Goal: Task Accomplishment & Management: Use online tool/utility

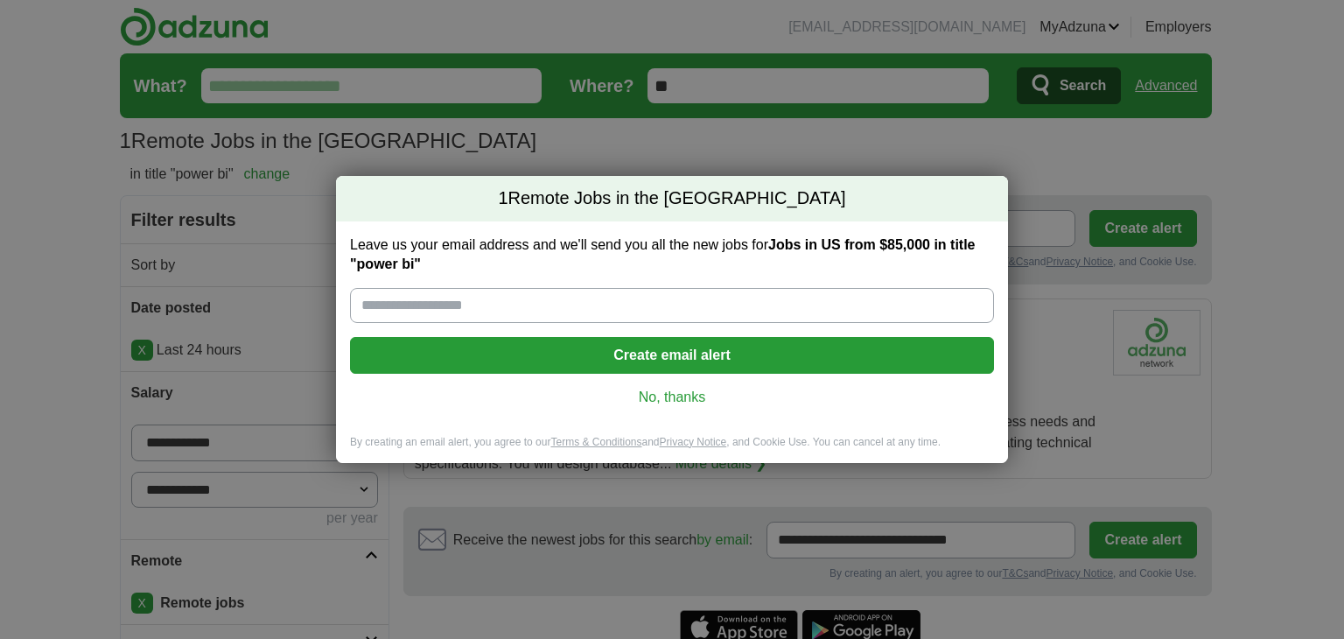
click at [616, 389] on link "No, thanks" at bounding box center [672, 396] width 616 height 19
click at [647, 395] on div "ESTIMATED: $107,716 per year ? TOP MATCH NEW" at bounding box center [757, 397] width 684 height 19
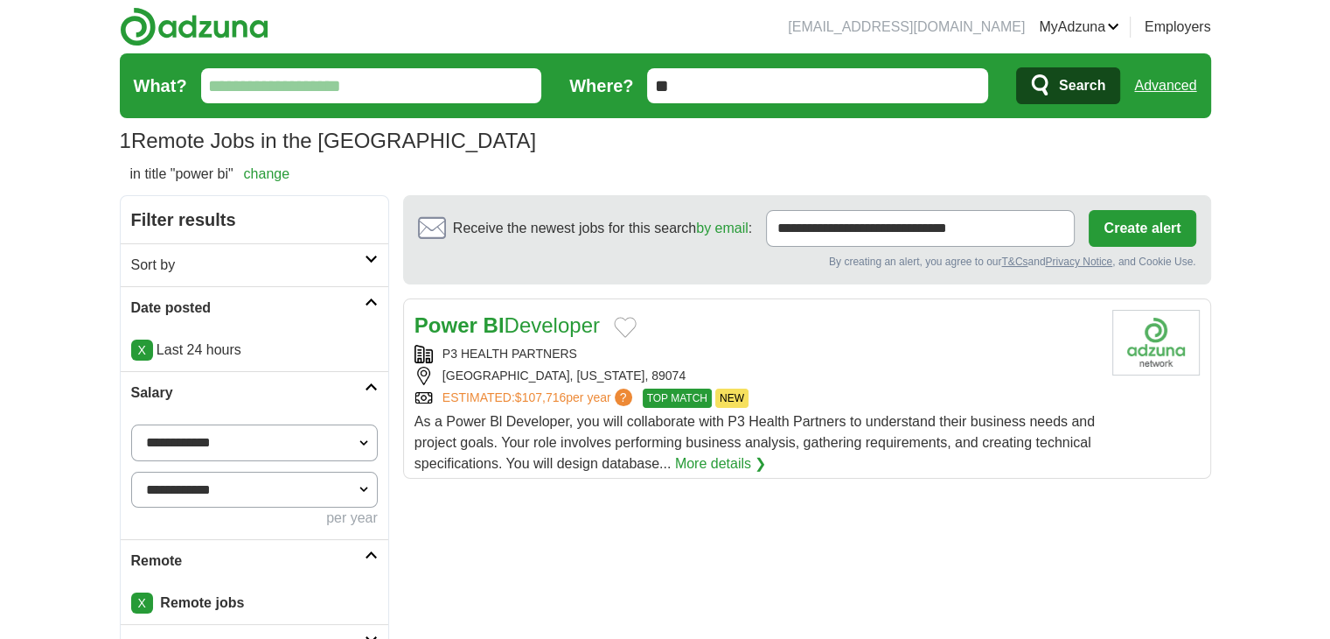
click at [1176, 82] on link "Advanced" at bounding box center [1165, 85] width 62 height 35
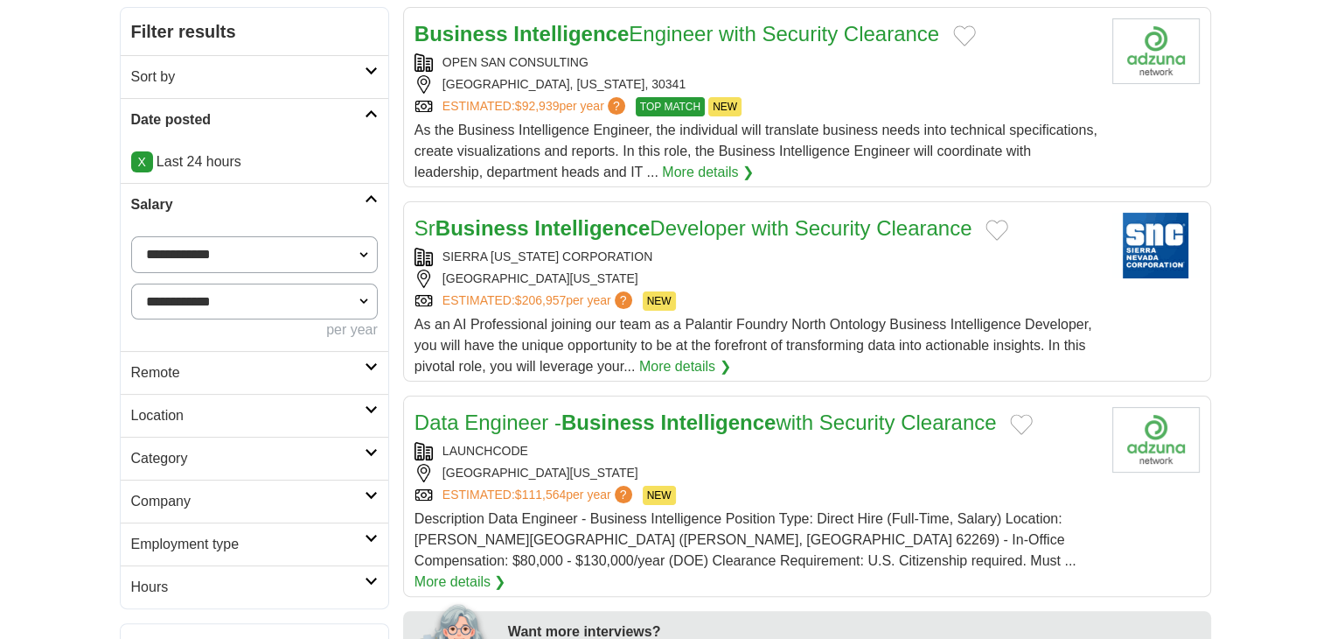
drag, startPoint x: 0, startPoint y: 0, endPoint x: 164, endPoint y: 403, distance: 435.5
click at [182, 369] on h2 "Remote" at bounding box center [248, 372] width 234 height 21
click at [166, 403] on div "Remote jobs" at bounding box center [255, 415] width 268 height 42
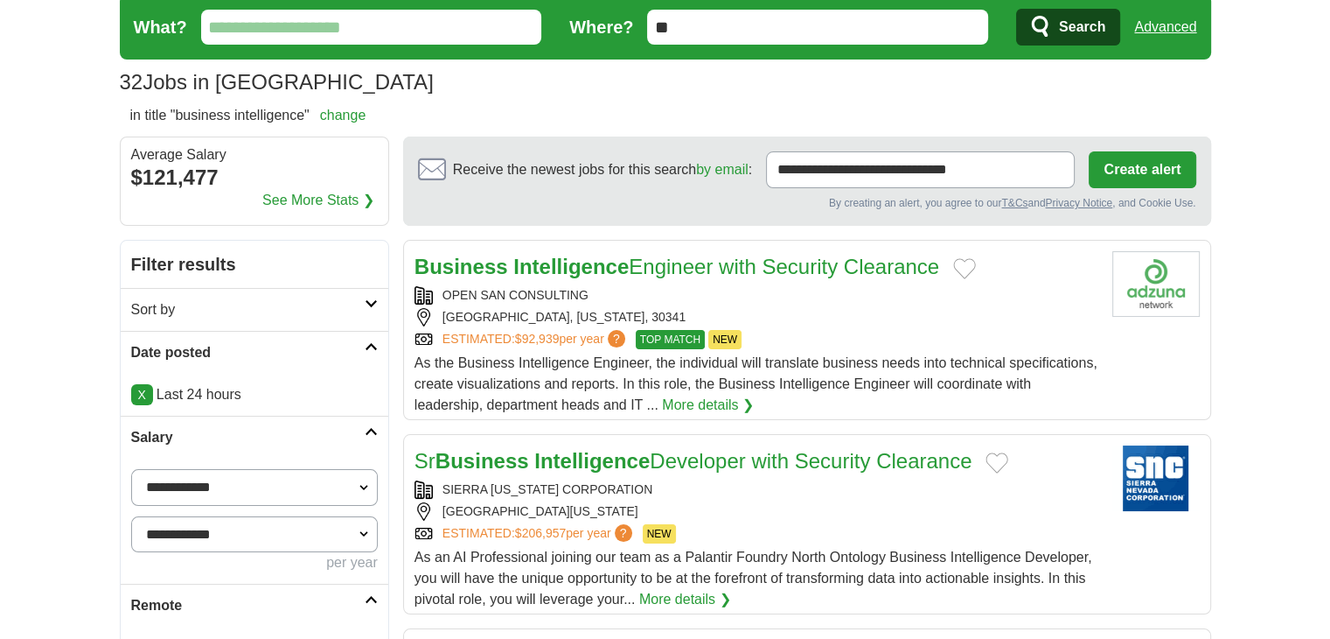
scroll to position [291, 0]
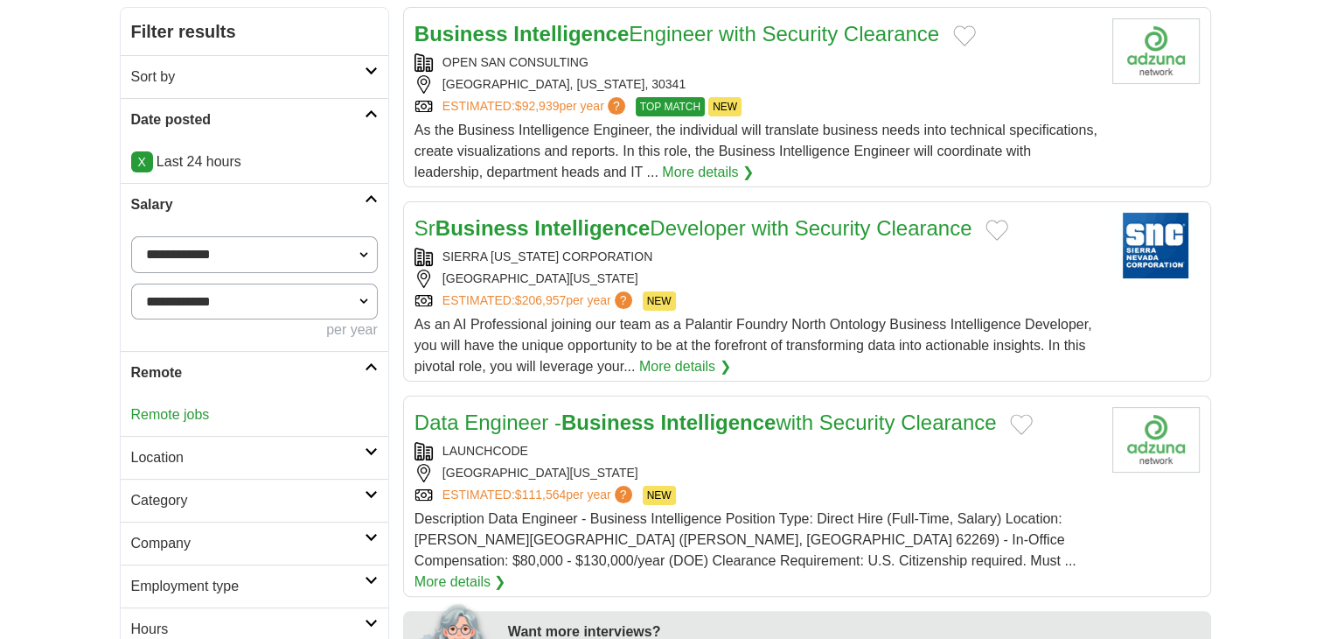
click at [171, 407] on link "Remote jobs" at bounding box center [170, 414] width 79 height 15
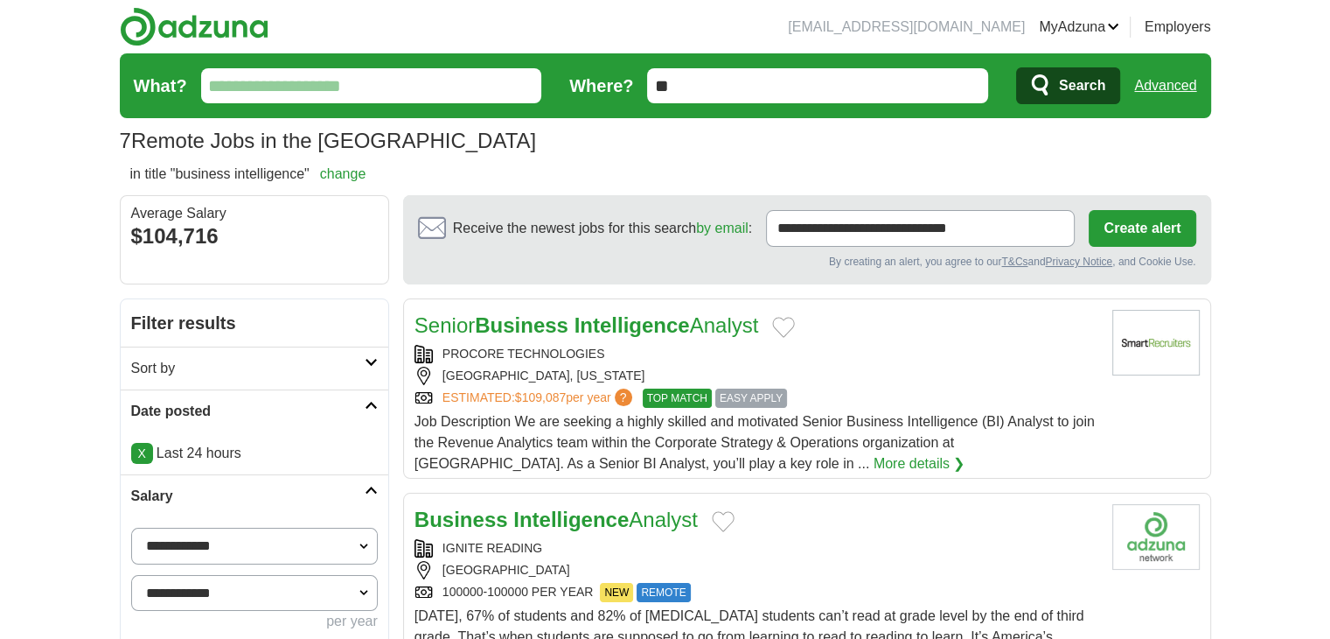
click at [1176, 85] on link "Advanced" at bounding box center [1165, 85] width 62 height 35
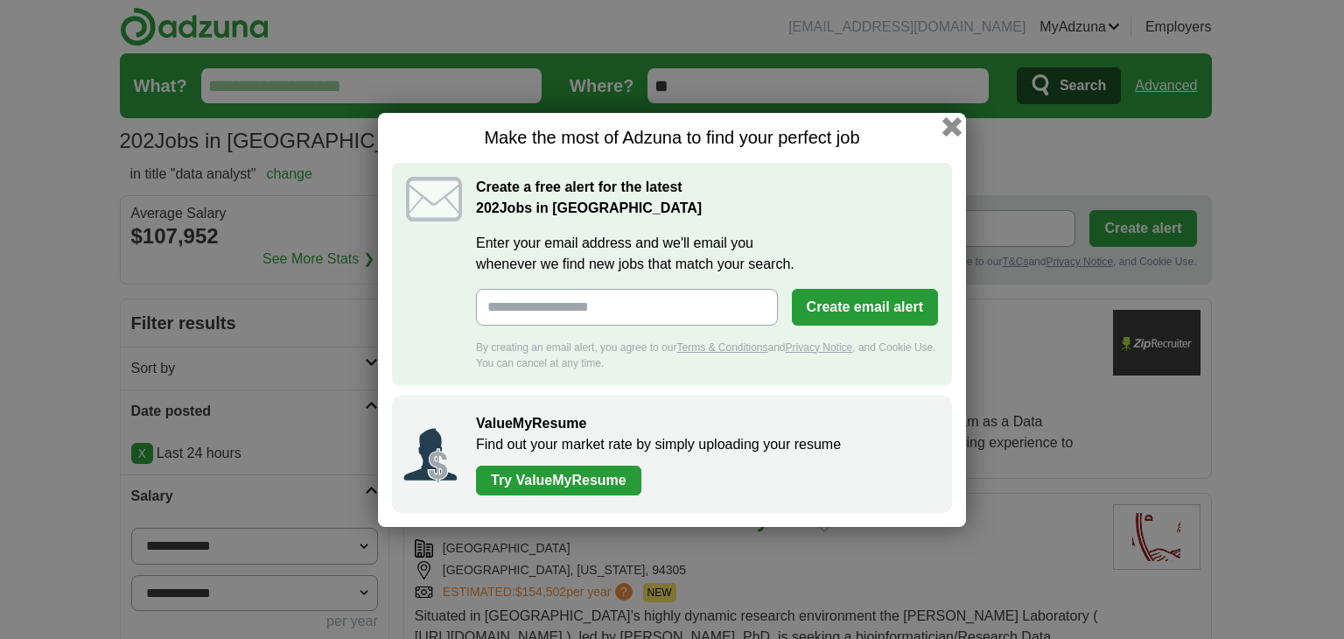
click at [953, 130] on button "button" at bounding box center [951, 125] width 19 height 19
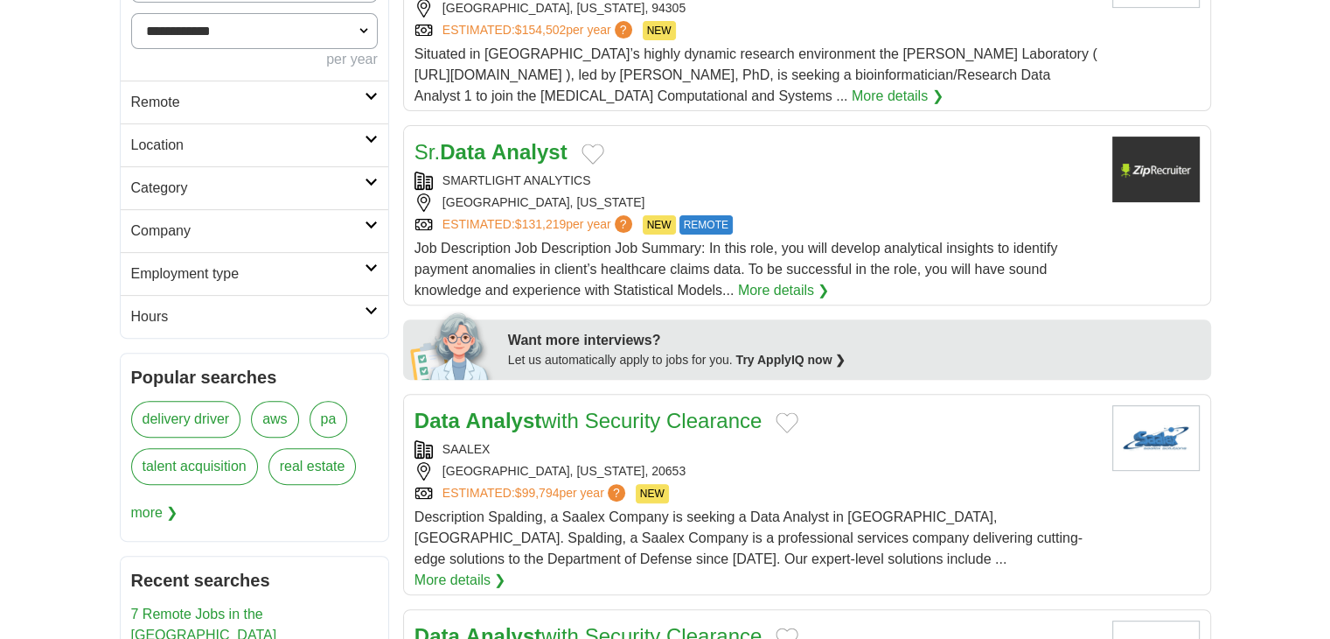
scroll to position [583, 0]
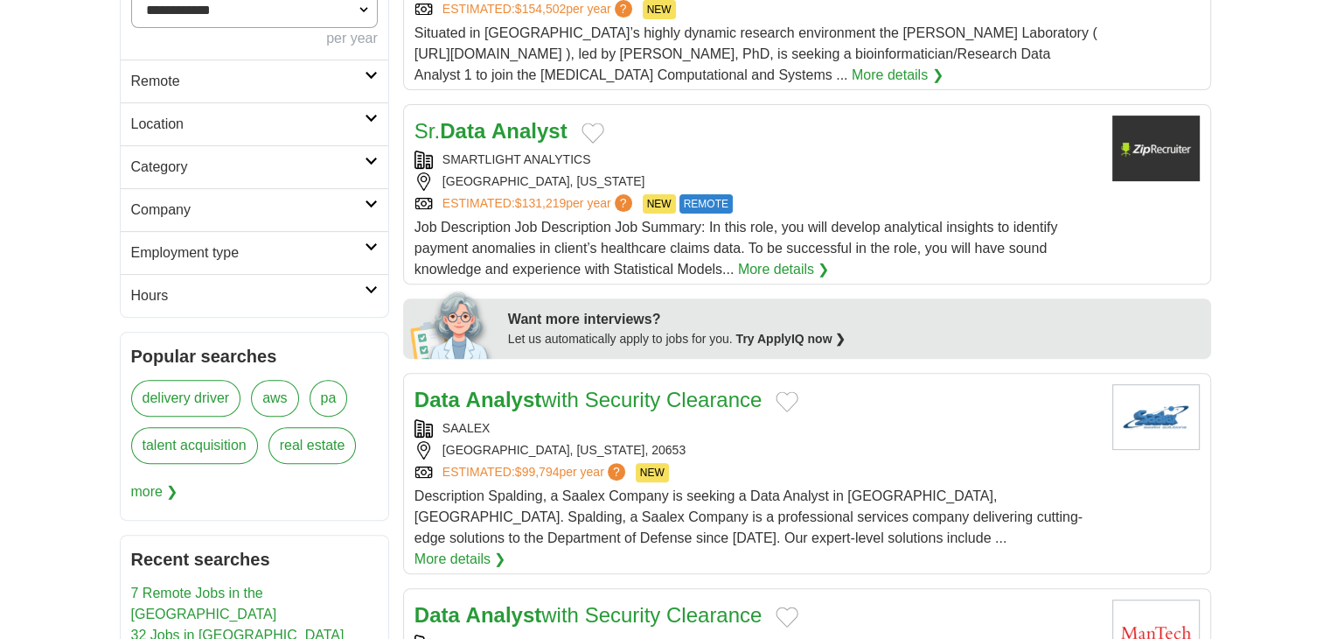
click at [178, 71] on h2 "Remote" at bounding box center [248, 81] width 234 height 21
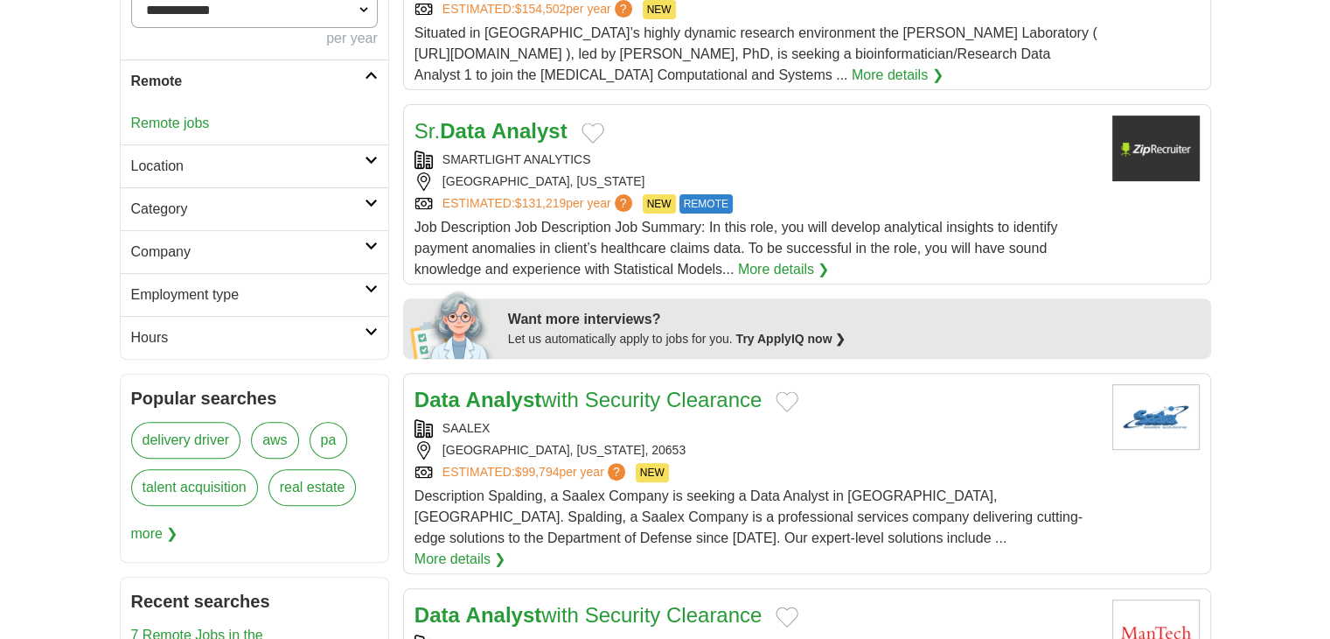
click at [174, 130] on div "Remote jobs" at bounding box center [255, 123] width 268 height 42
click at [174, 119] on link "Remote jobs" at bounding box center [170, 122] width 79 height 15
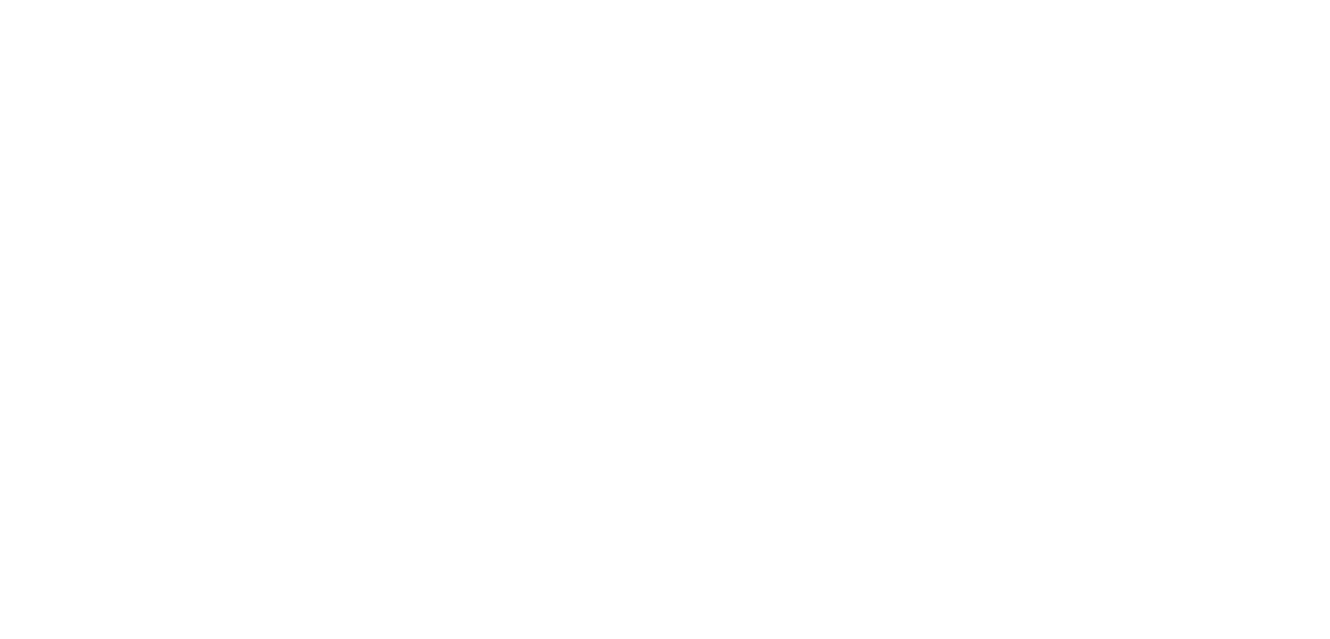
scroll to position [6254, 0]
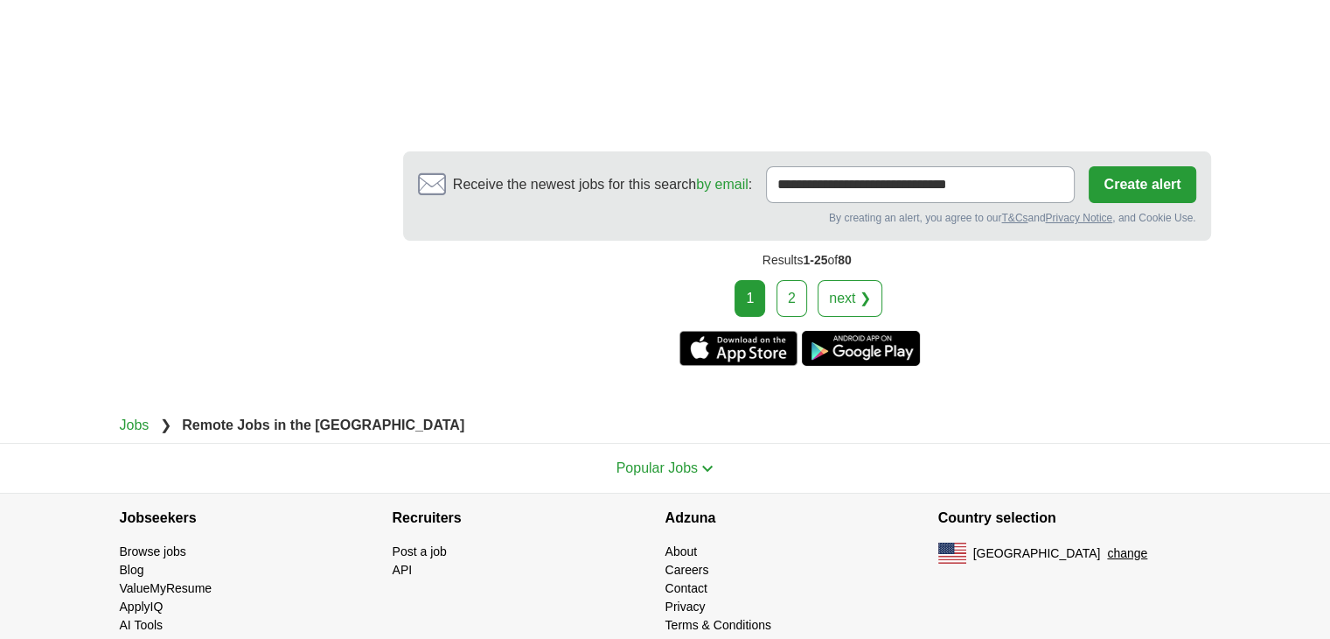
click at [787, 280] on link "2" at bounding box center [792, 298] width 31 height 37
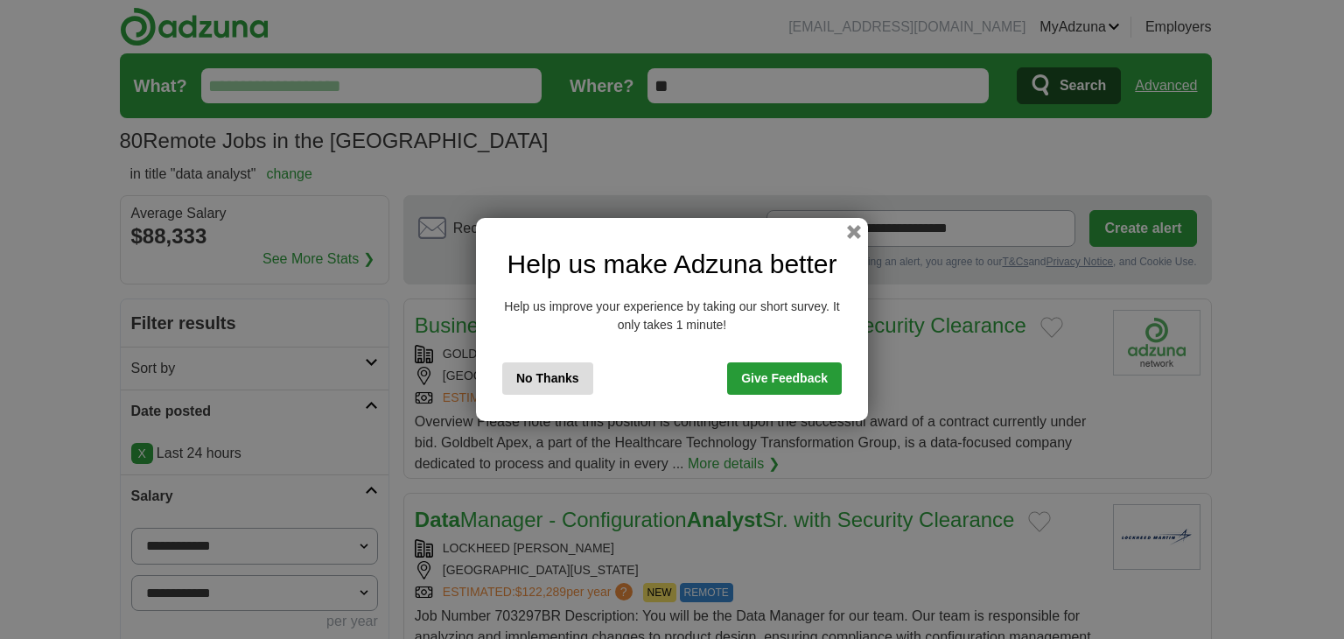
click at [563, 376] on button "No Thanks" at bounding box center [547, 378] width 91 height 32
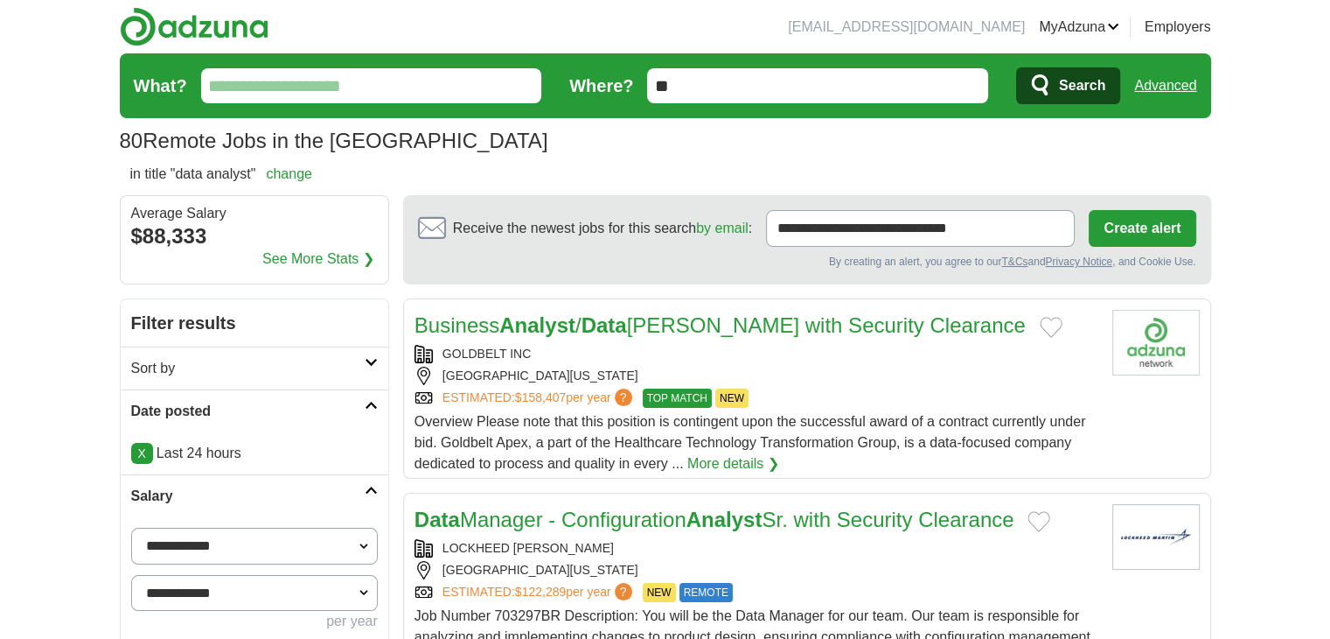
click at [1183, 81] on link "Advanced" at bounding box center [1165, 85] width 62 height 35
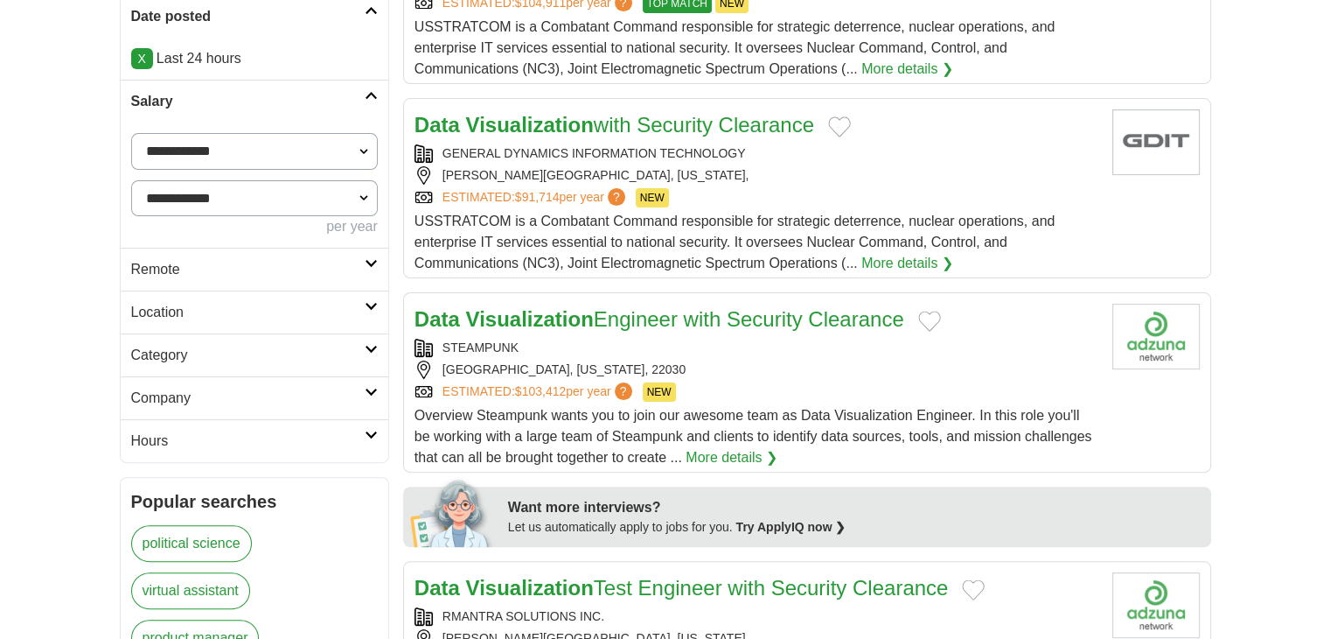
scroll to position [437, 0]
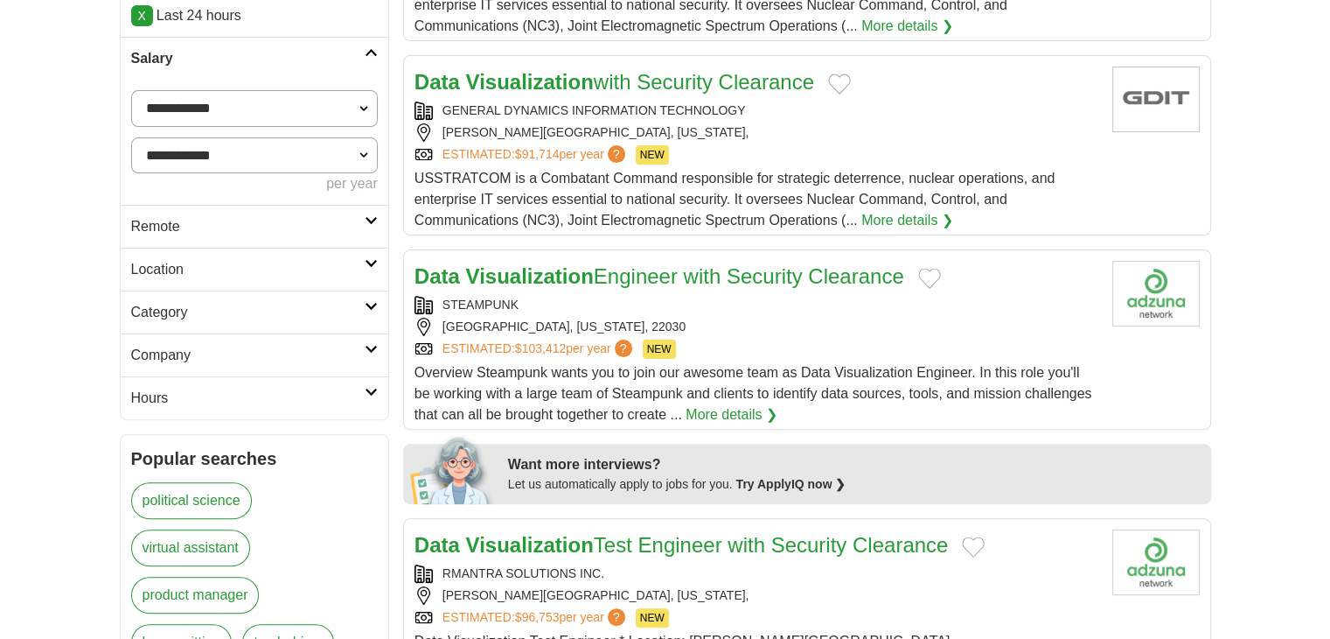
click at [154, 232] on h2 "Remote" at bounding box center [248, 226] width 234 height 21
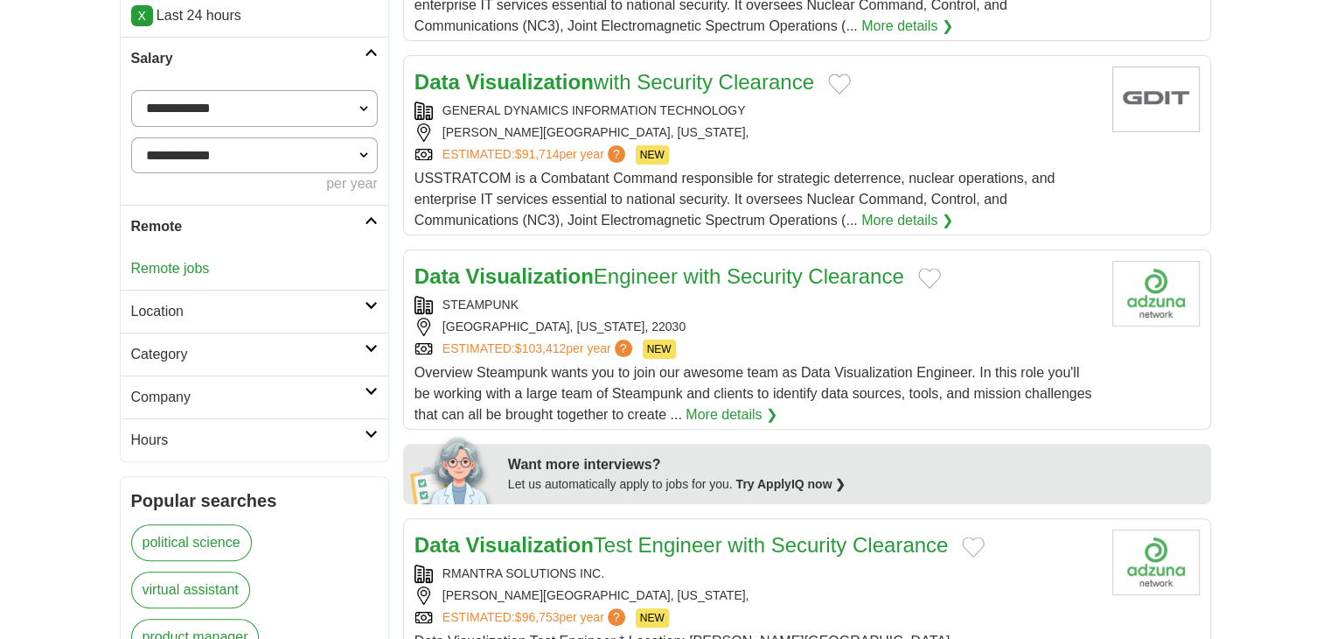
click at [157, 255] on div "Remote jobs" at bounding box center [255, 269] width 268 height 42
click at [164, 262] on link "Remote jobs" at bounding box center [170, 268] width 79 height 15
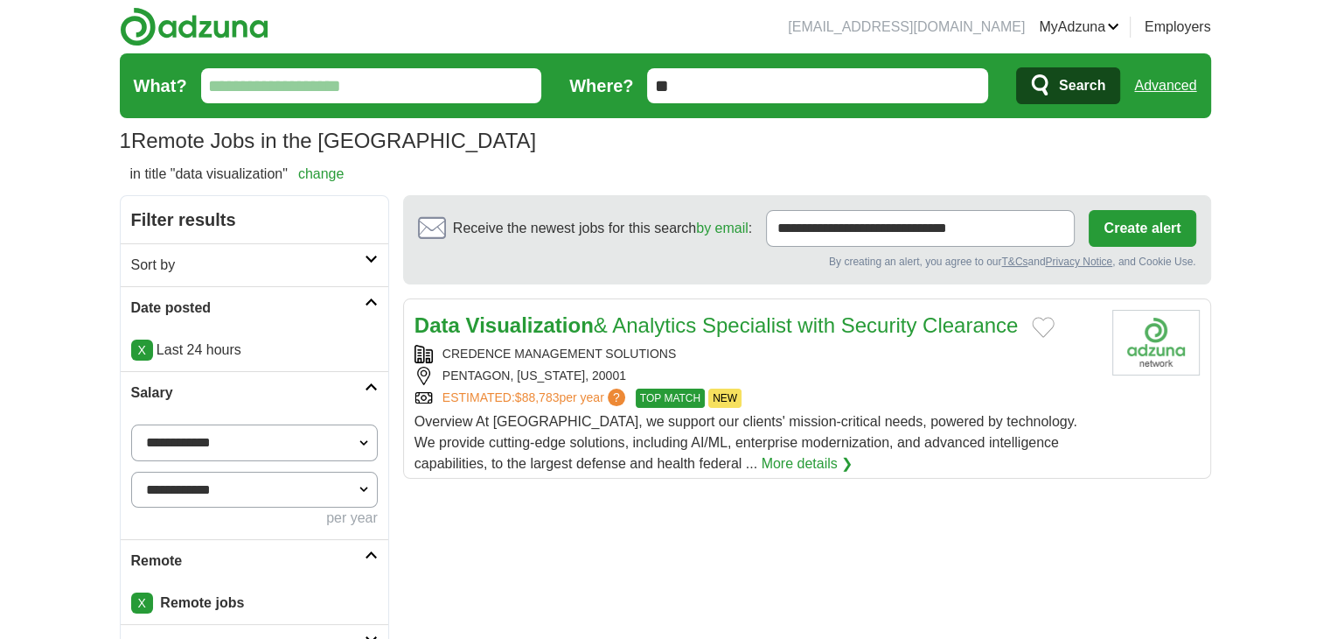
click at [1158, 69] on link "Advanced" at bounding box center [1165, 85] width 62 height 35
click at [1158, 84] on link "Advanced" at bounding box center [1165, 85] width 62 height 35
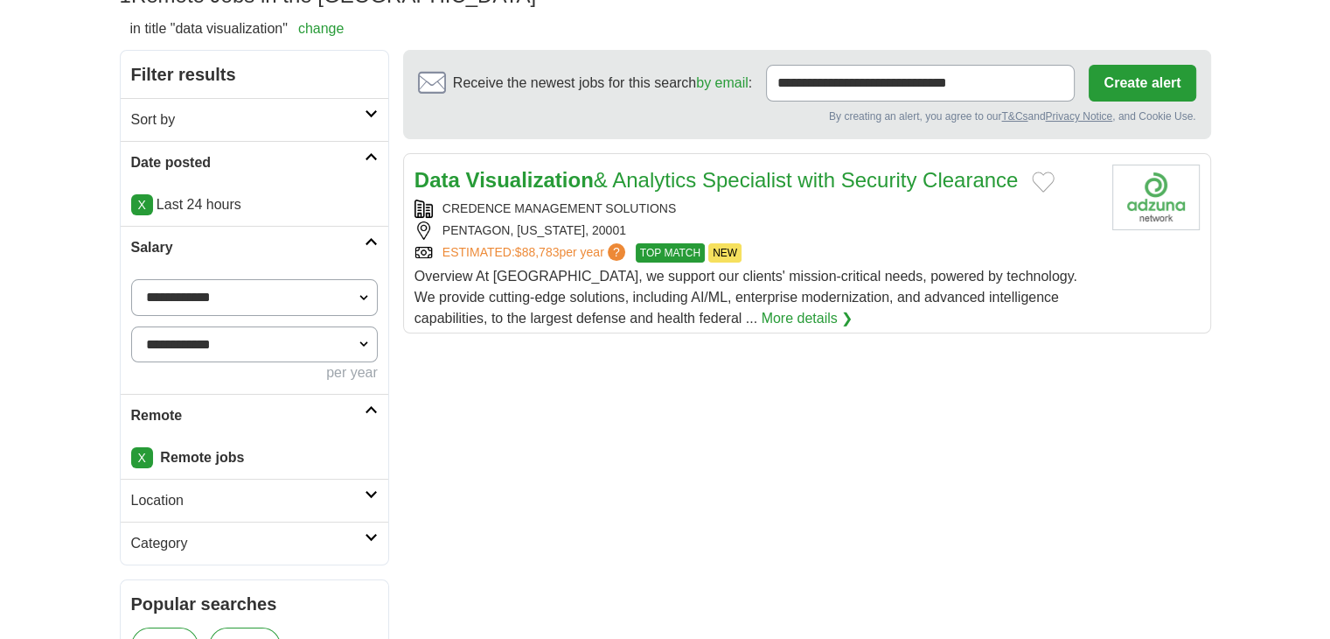
click at [136, 207] on link "X" at bounding box center [142, 204] width 22 height 21
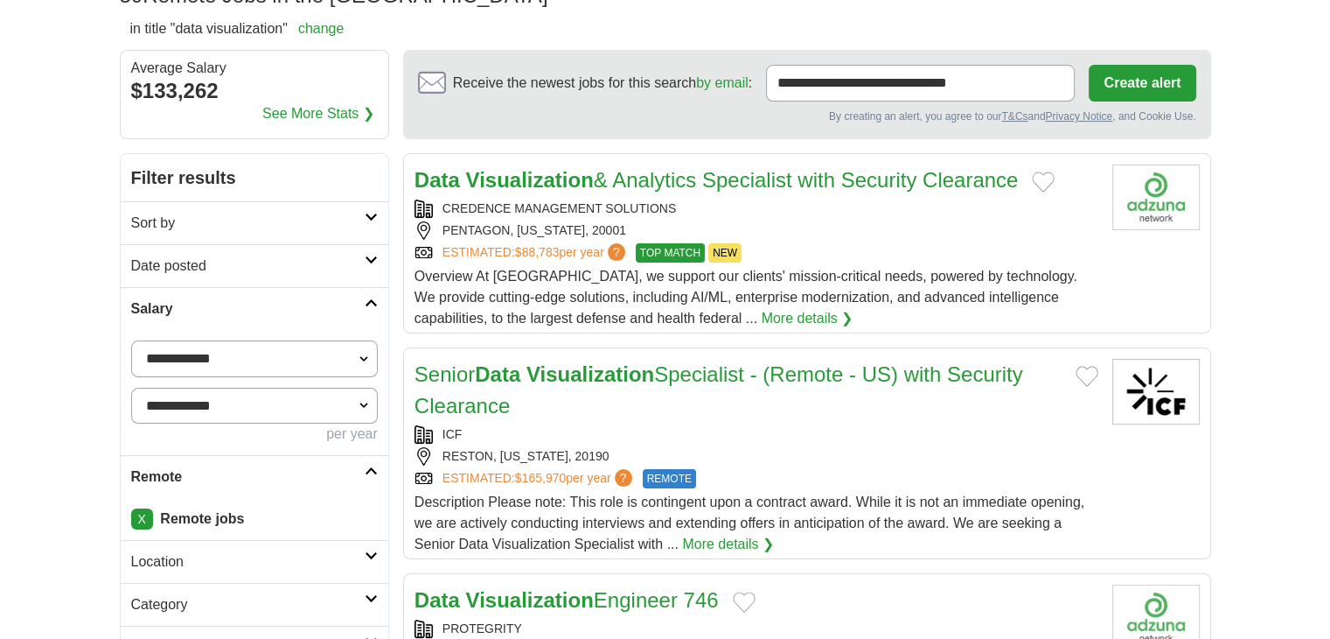
click at [185, 269] on h2 "Date posted" at bounding box center [248, 265] width 234 height 21
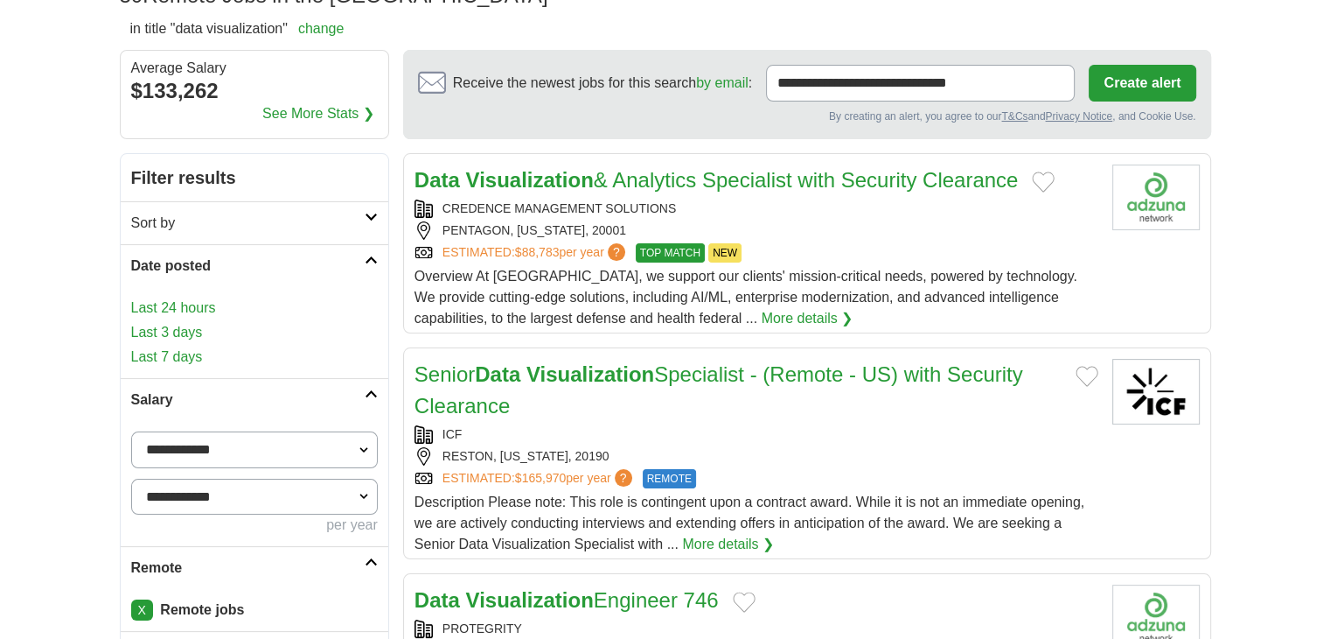
click at [178, 323] on link "Last 3 days" at bounding box center [254, 332] width 247 height 21
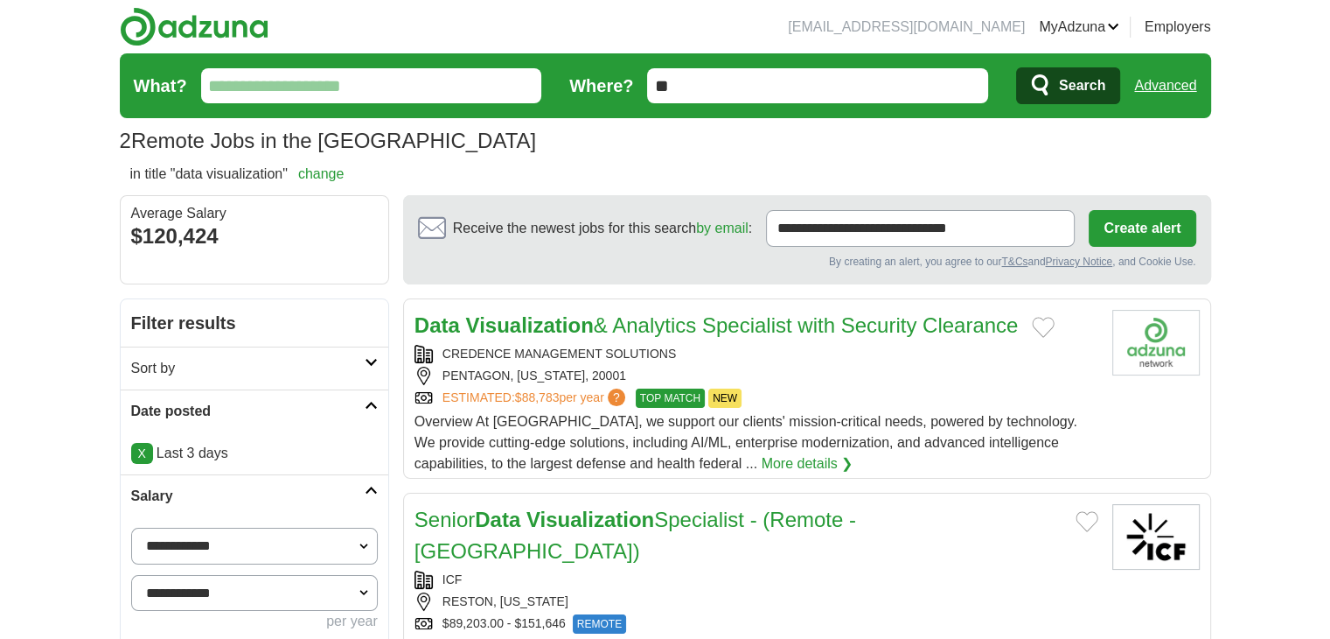
click at [1181, 74] on link "Advanced" at bounding box center [1165, 85] width 62 height 35
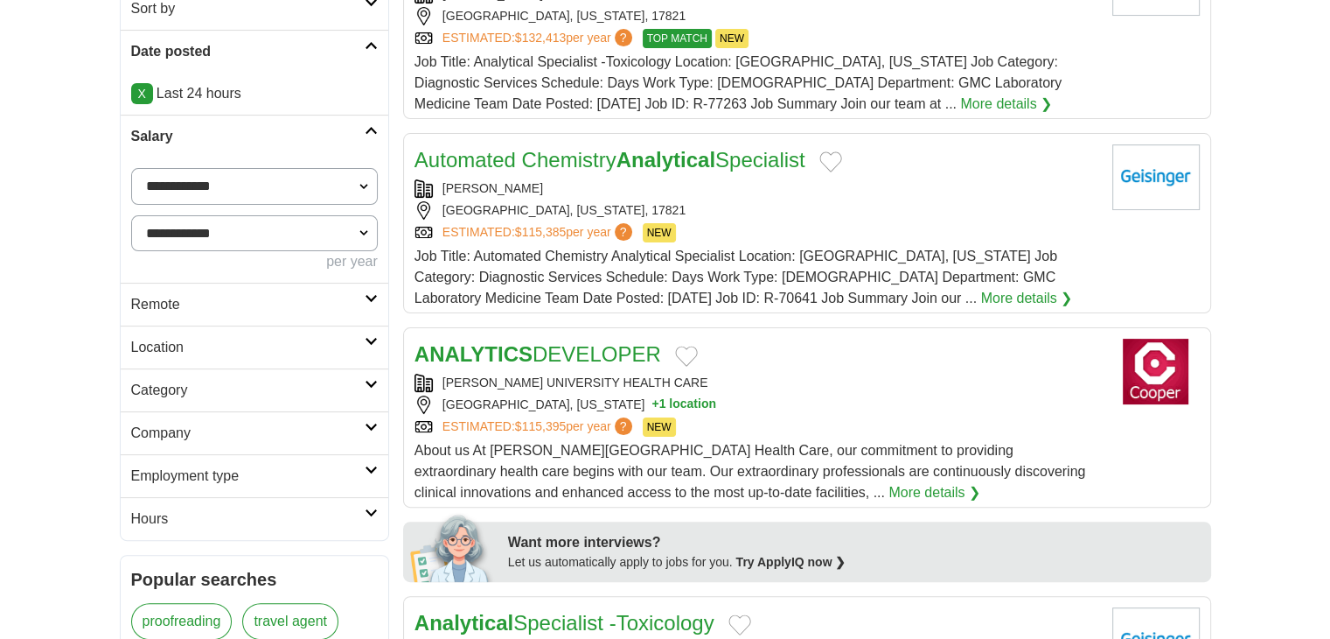
scroll to position [437, 0]
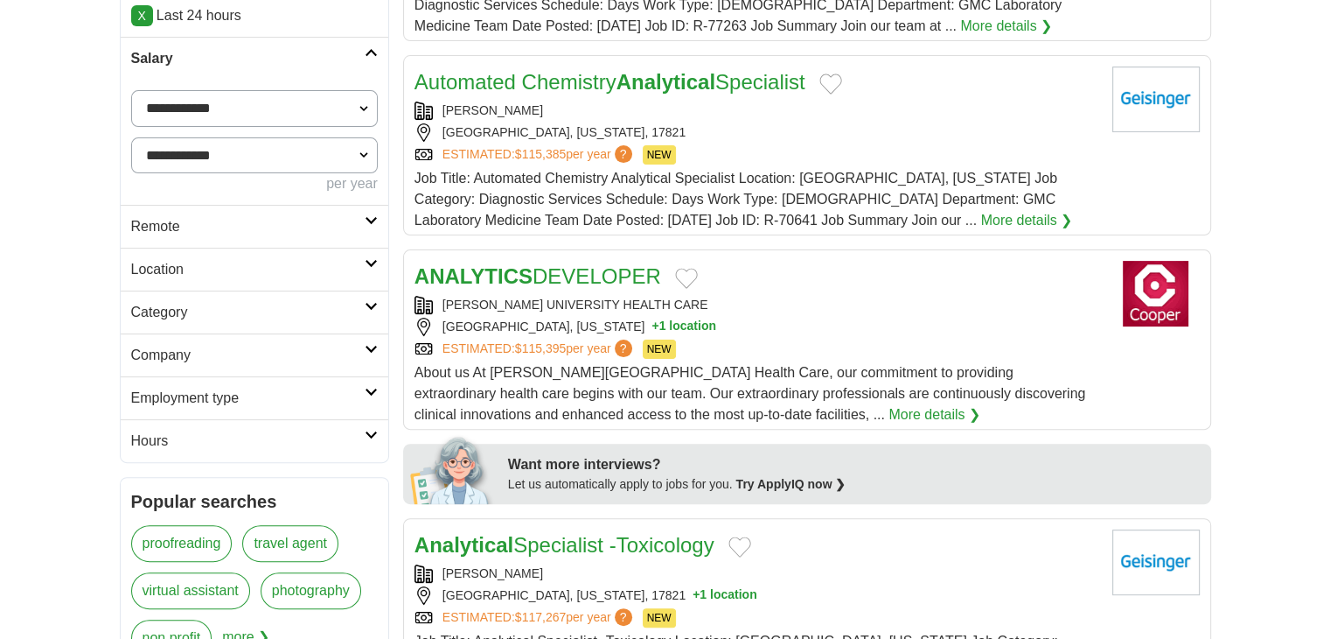
click at [160, 222] on h2 "Remote" at bounding box center [248, 226] width 234 height 21
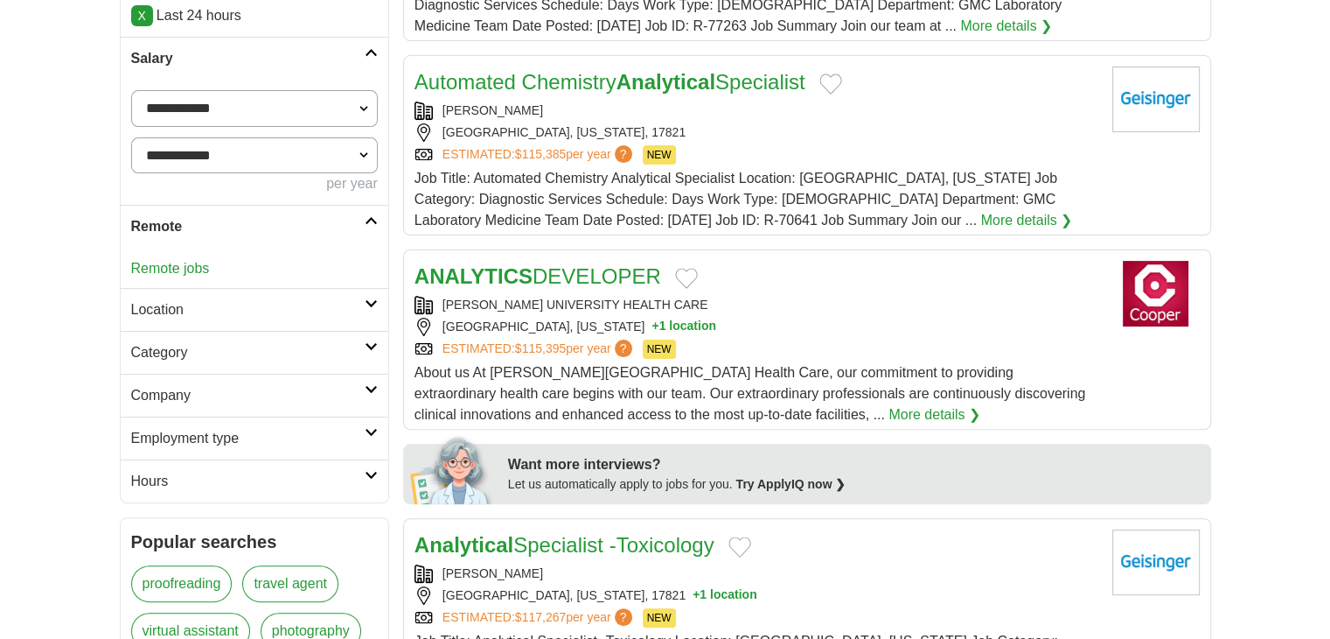
click at [174, 264] on link "Remote jobs" at bounding box center [170, 268] width 79 height 15
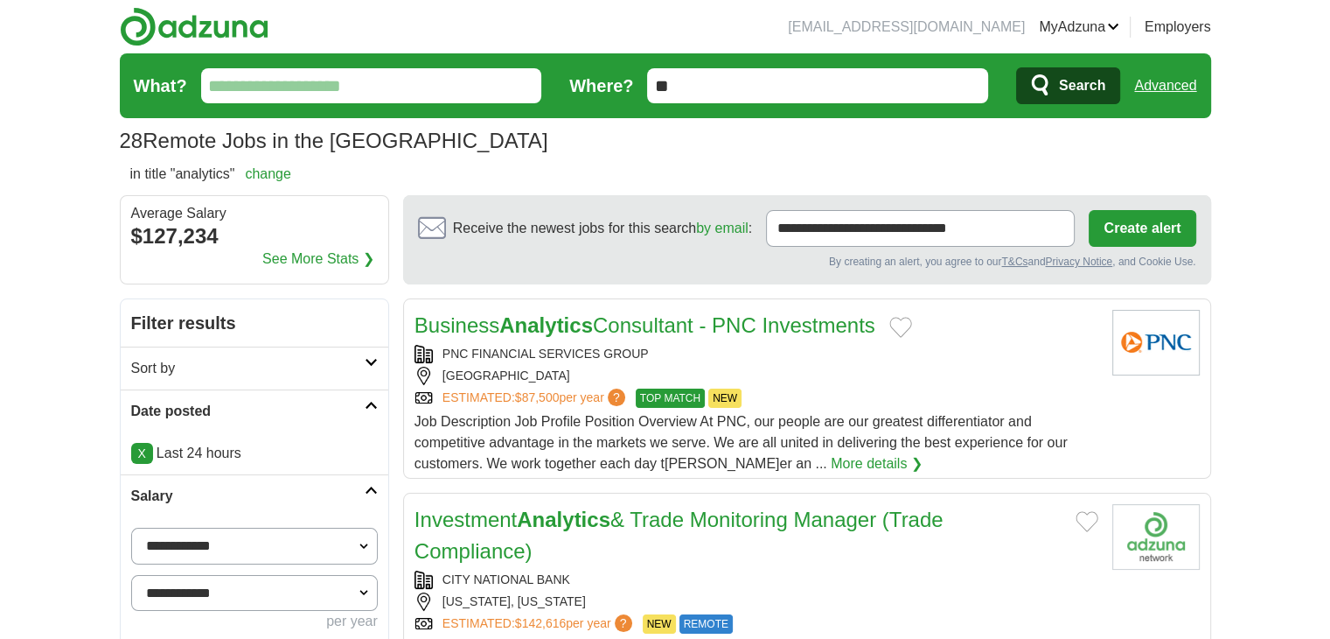
click at [1165, 80] on link "Advanced" at bounding box center [1165, 85] width 62 height 35
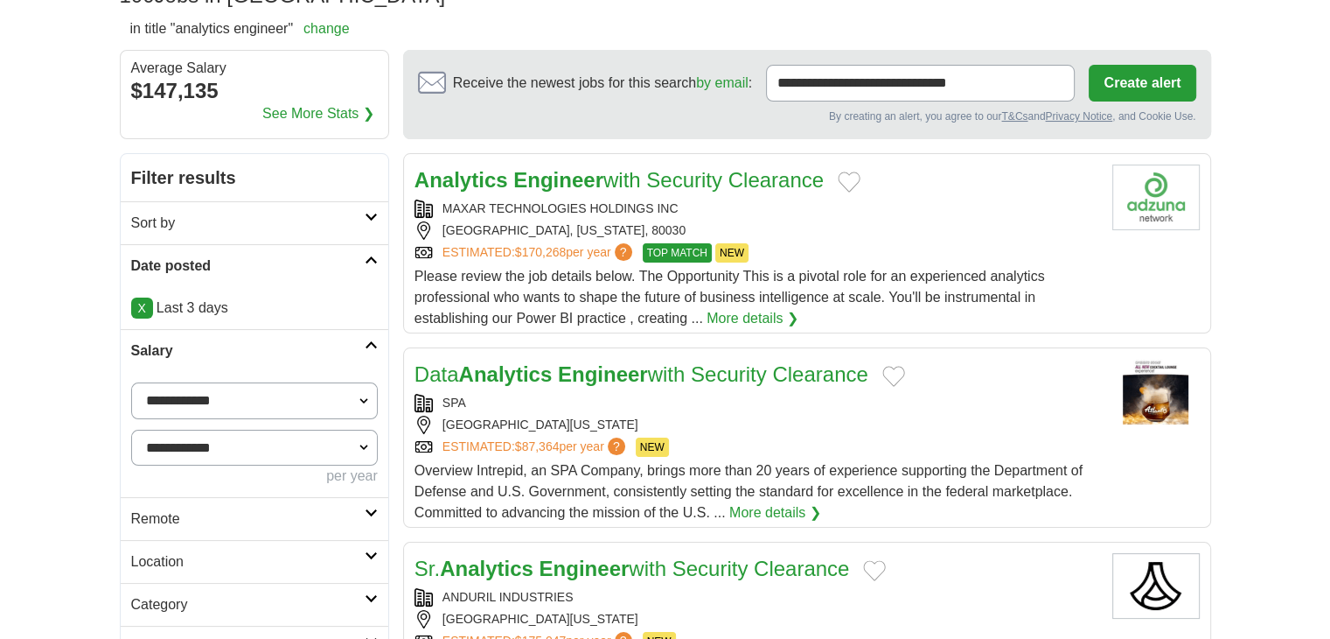
click at [180, 530] on link "Remote" at bounding box center [255, 518] width 268 height 43
click at [180, 546] on div "Remote jobs" at bounding box center [255, 561] width 268 height 42
click at [171, 557] on link "Remote jobs" at bounding box center [170, 560] width 79 height 15
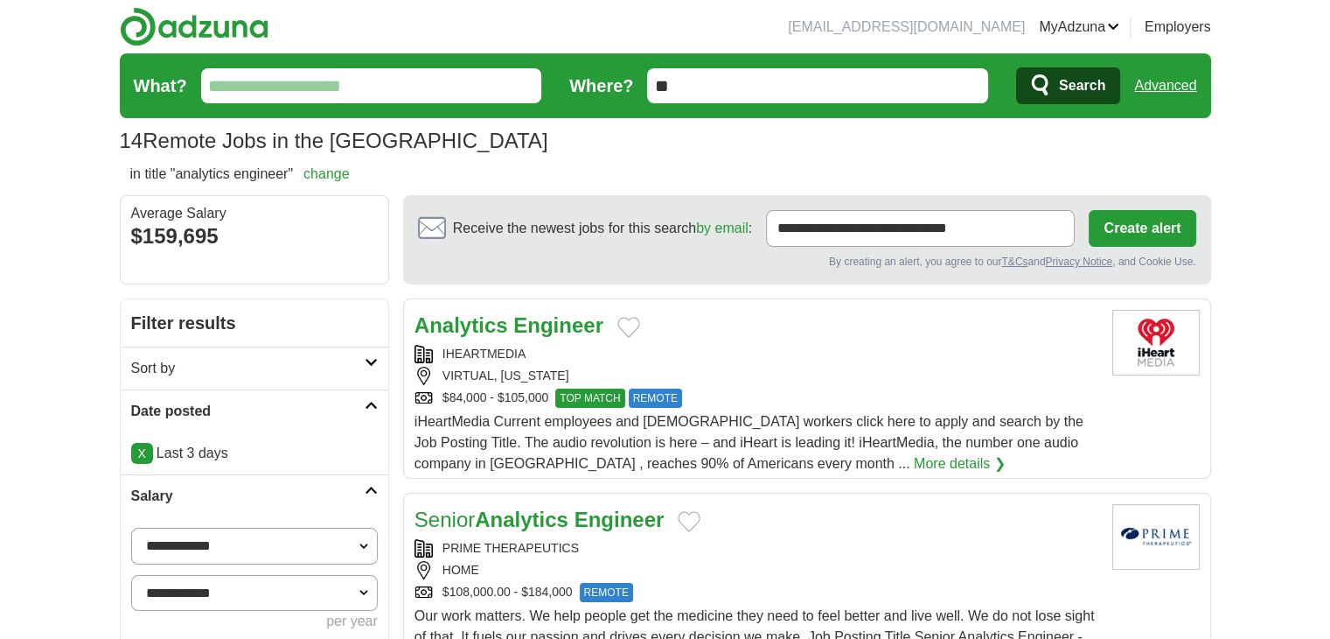
click at [1190, 87] on link "Advanced" at bounding box center [1165, 85] width 62 height 35
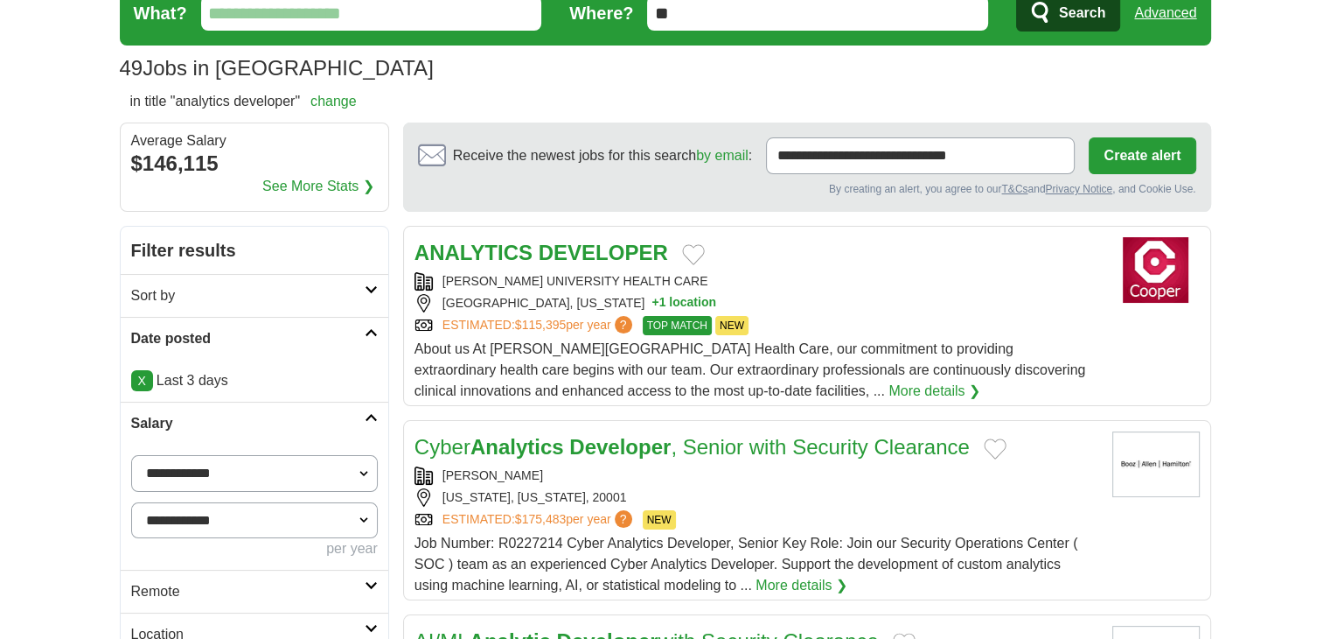
scroll to position [291, 0]
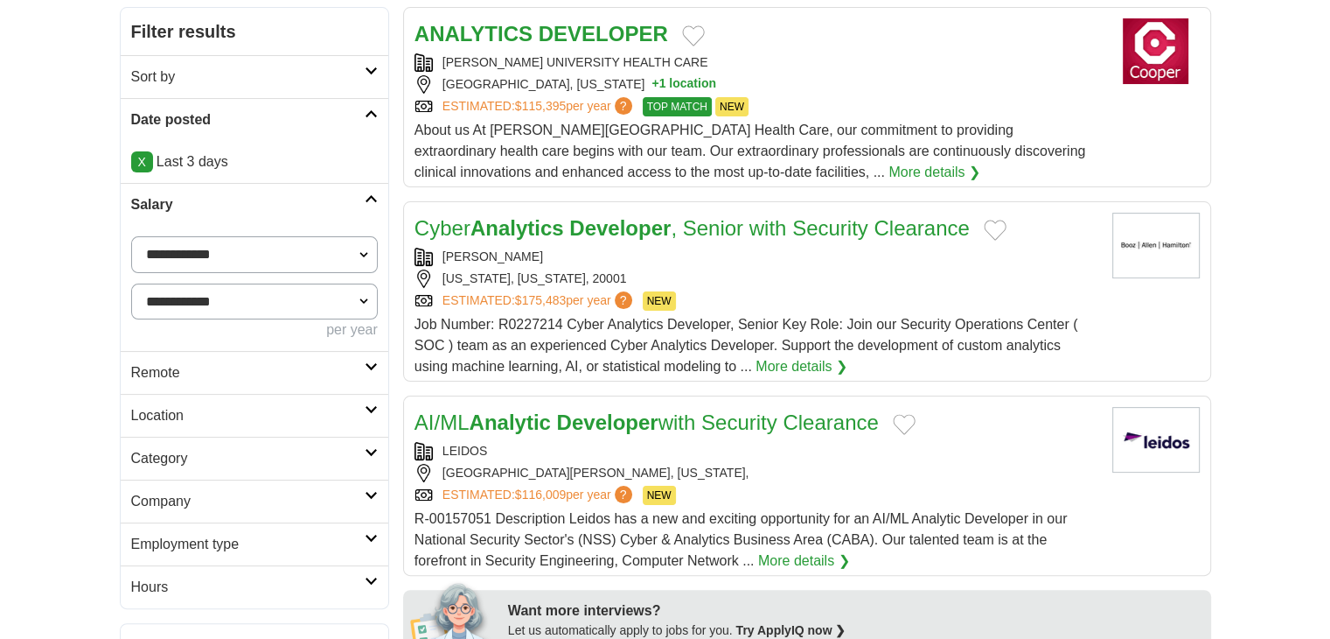
click at [191, 380] on h2 "Remote" at bounding box center [248, 372] width 234 height 21
click at [203, 417] on link "Remote jobs" at bounding box center [170, 414] width 79 height 15
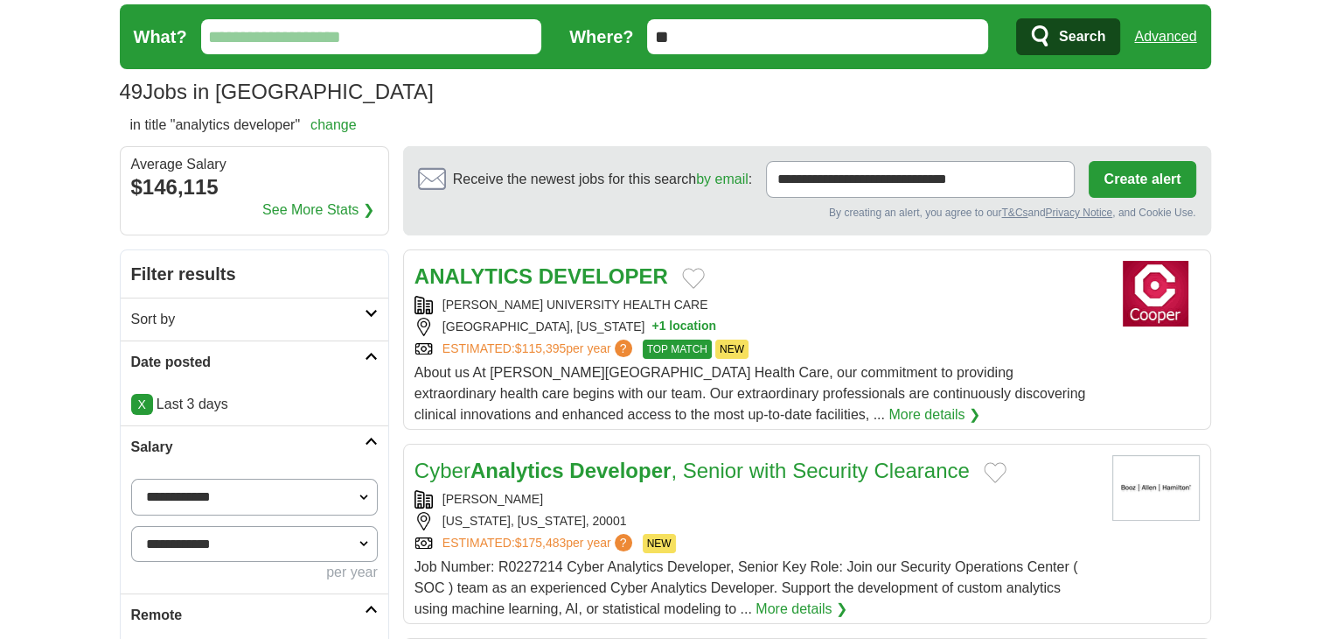
scroll to position [0, 0]
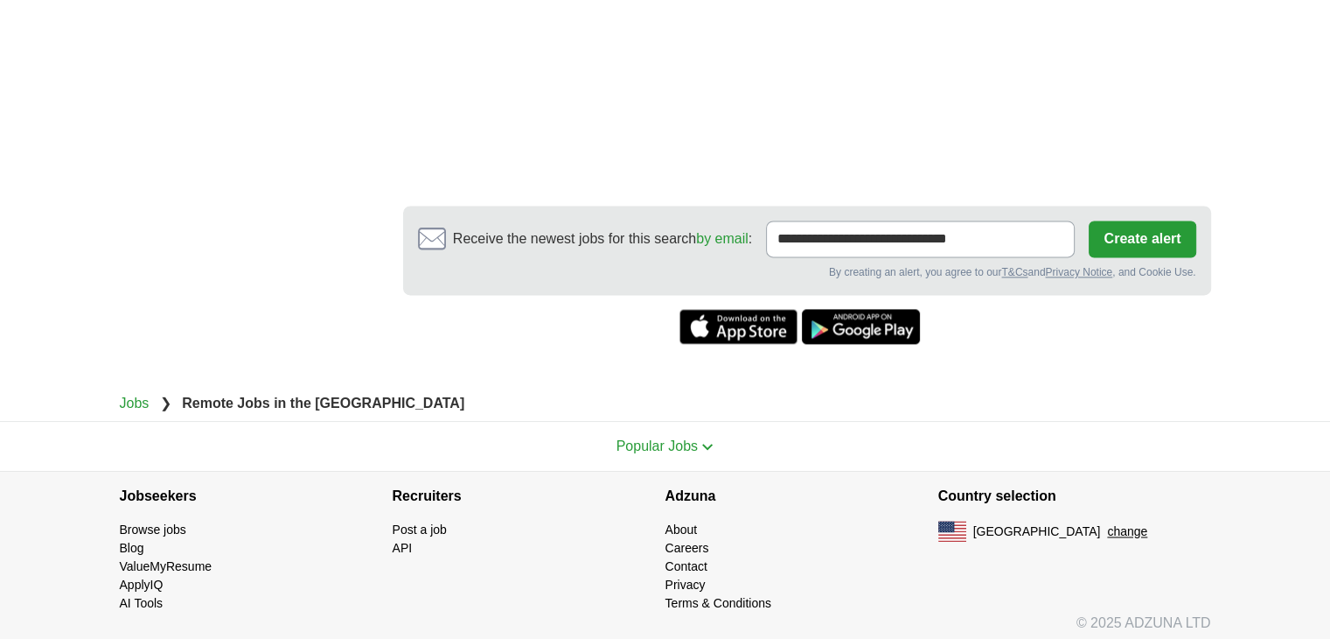
scroll to position [2361, 0]
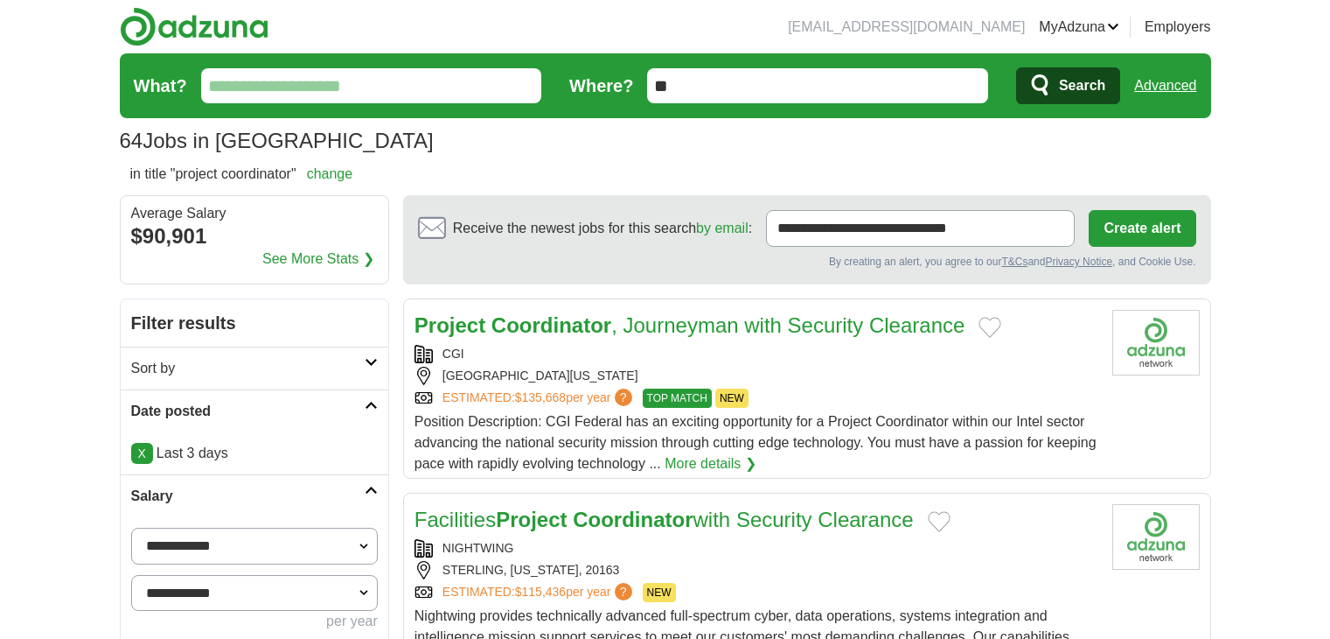
scroll to position [437, 0]
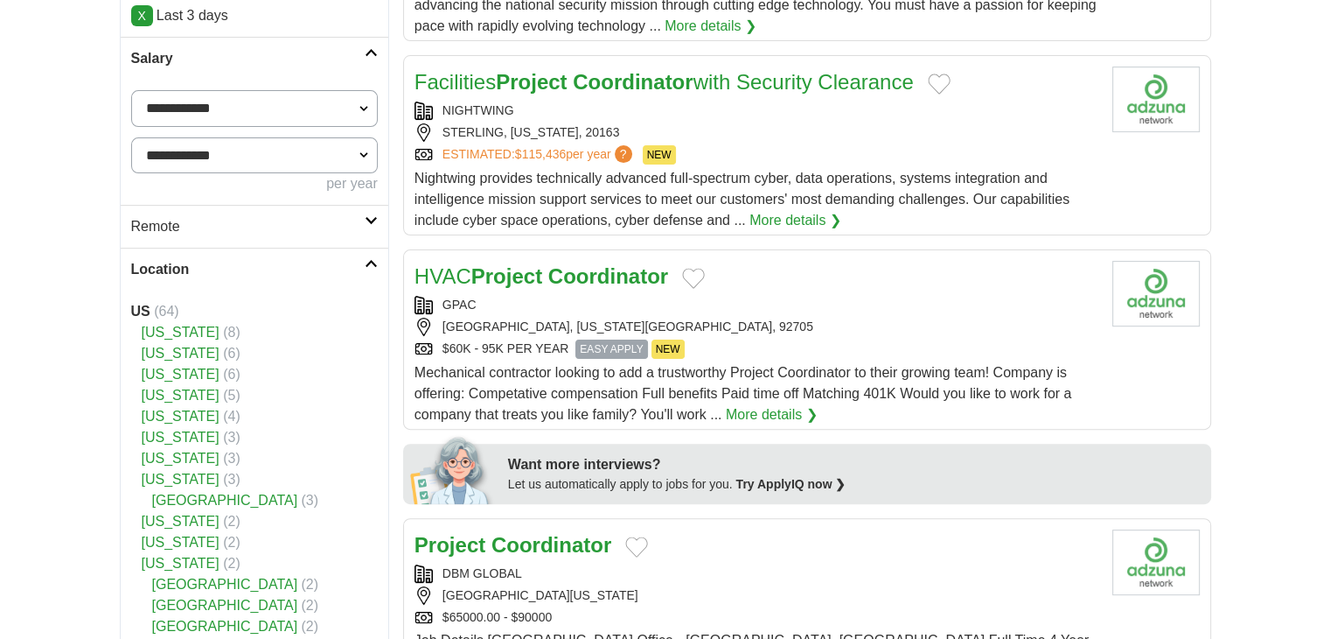
click at [175, 232] on h2 "Remote" at bounding box center [248, 226] width 234 height 21
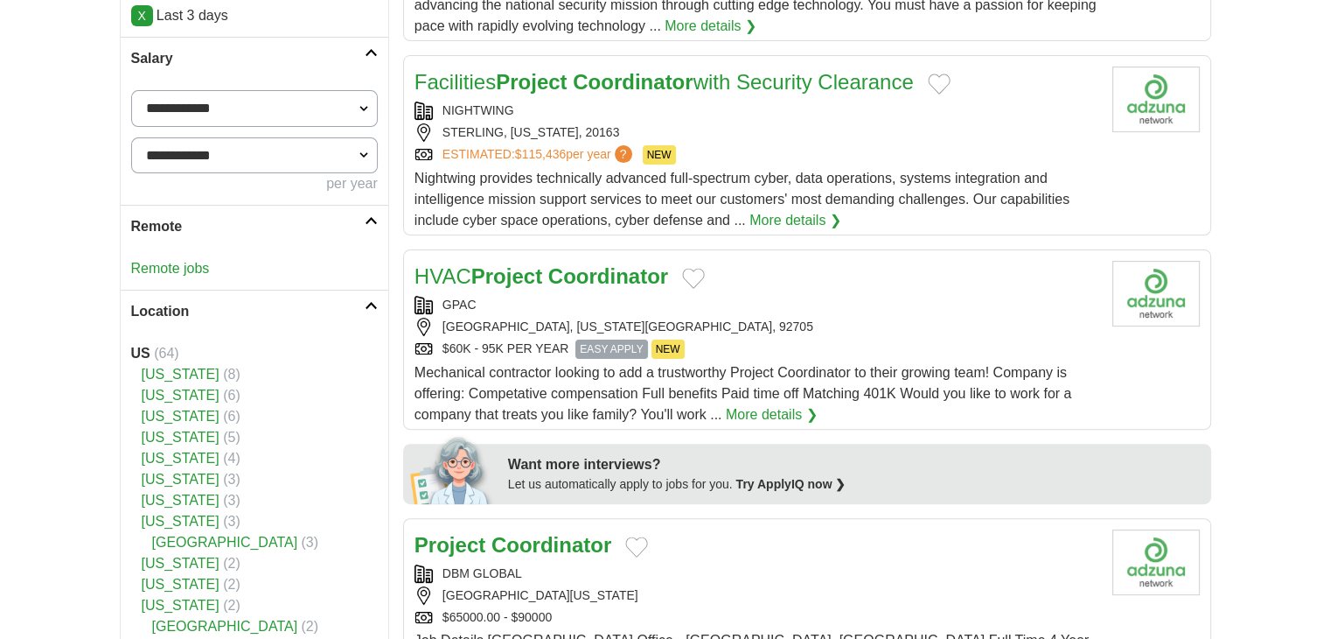
click at [157, 273] on link "Remote jobs" at bounding box center [170, 268] width 79 height 15
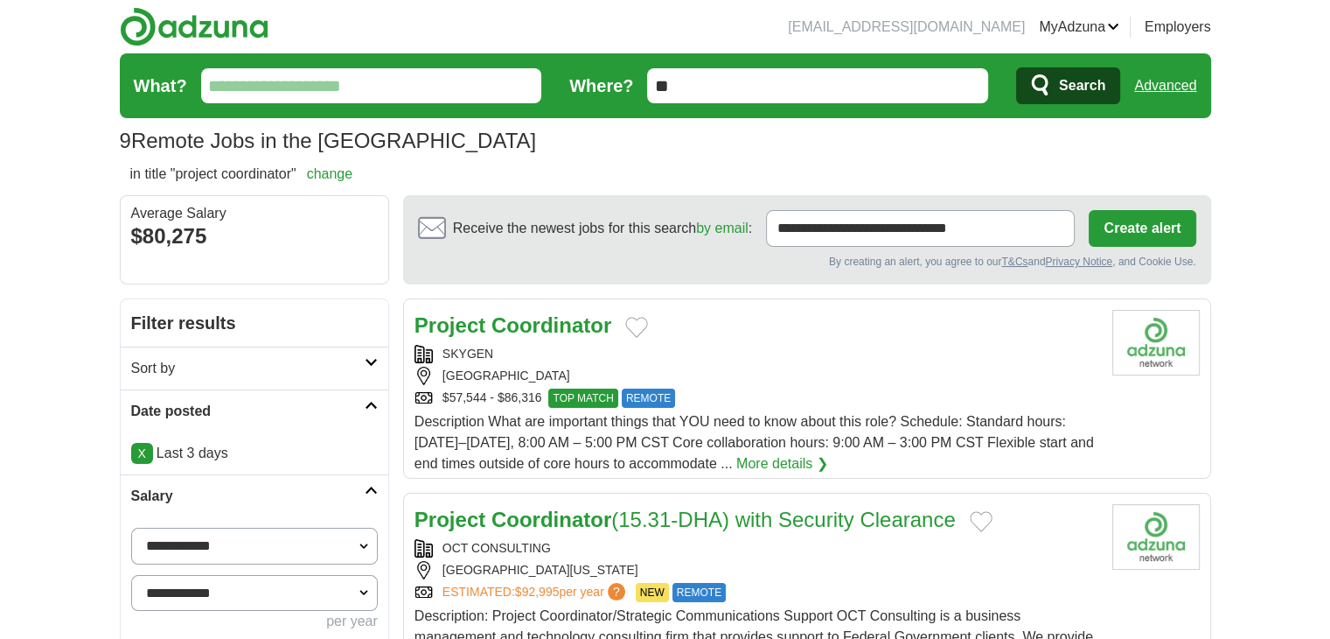
click at [1182, 91] on link "Advanced" at bounding box center [1165, 85] width 62 height 35
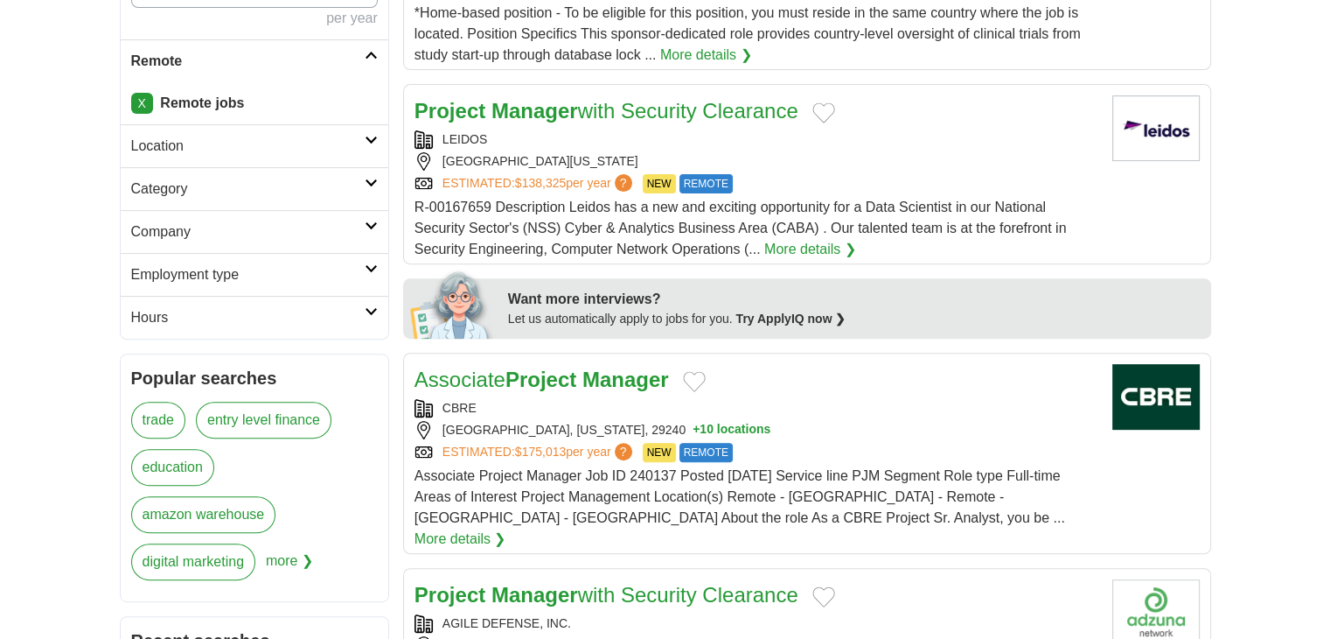
click at [164, 185] on h2 "Category" at bounding box center [248, 188] width 234 height 21
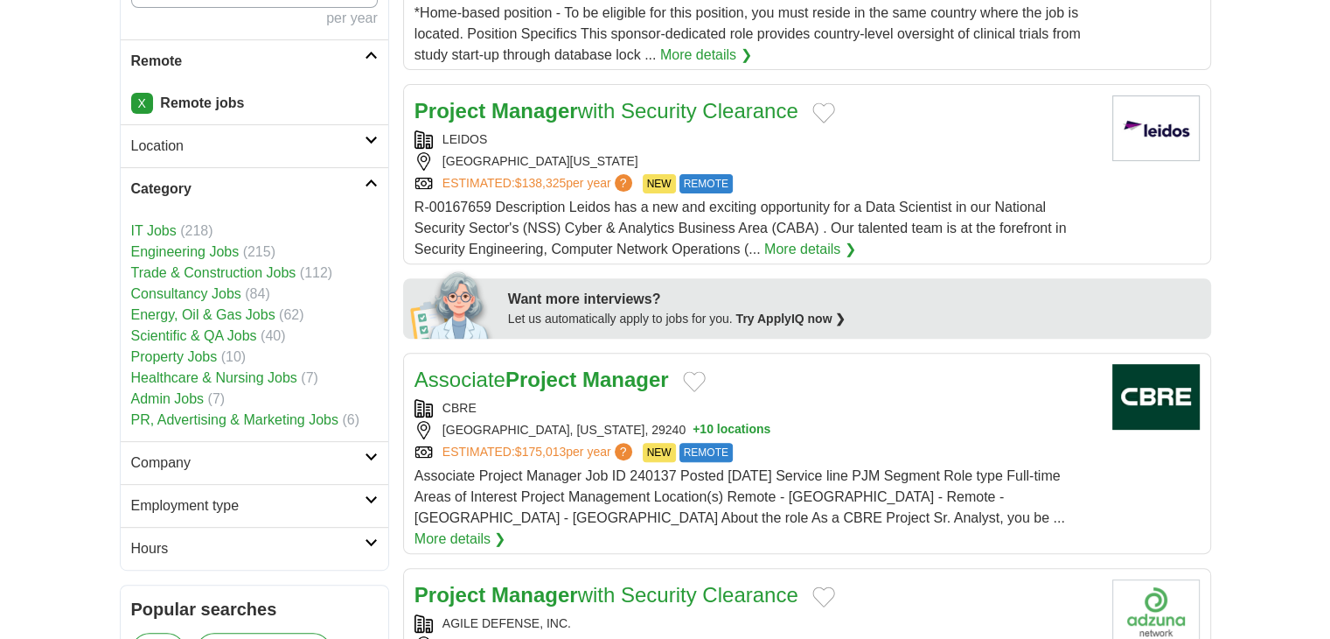
click at [157, 232] on link "IT Jobs" at bounding box center [153, 230] width 45 height 15
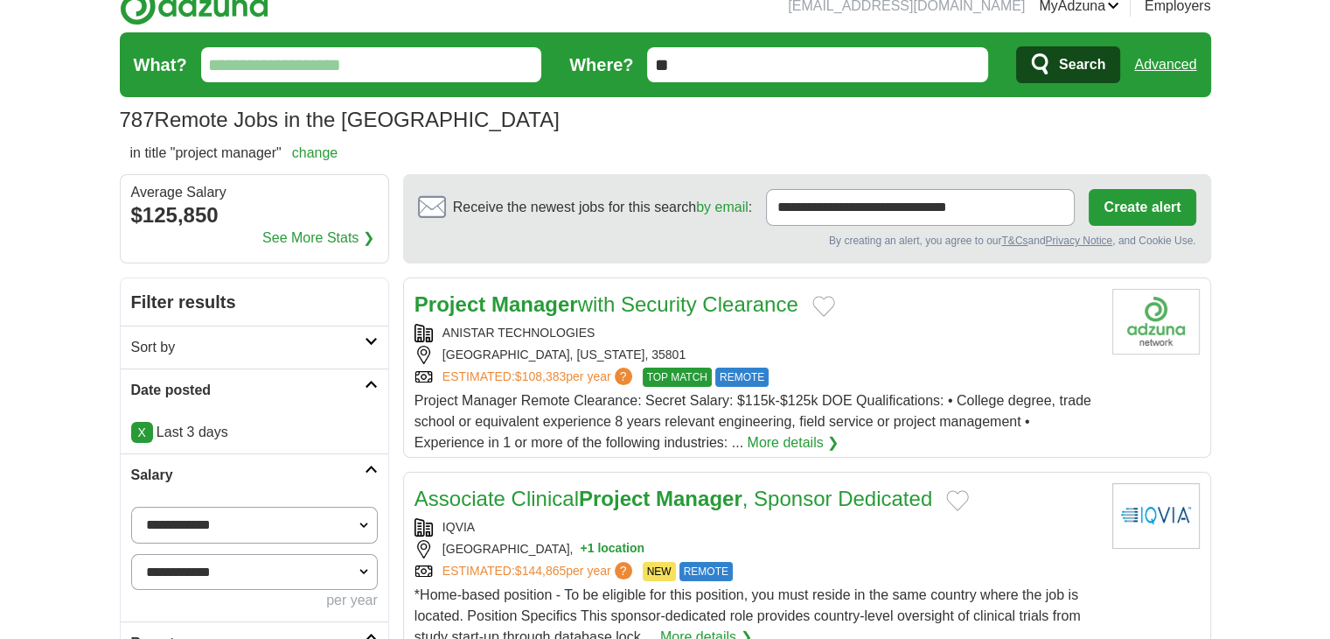
scroll to position [20, 0]
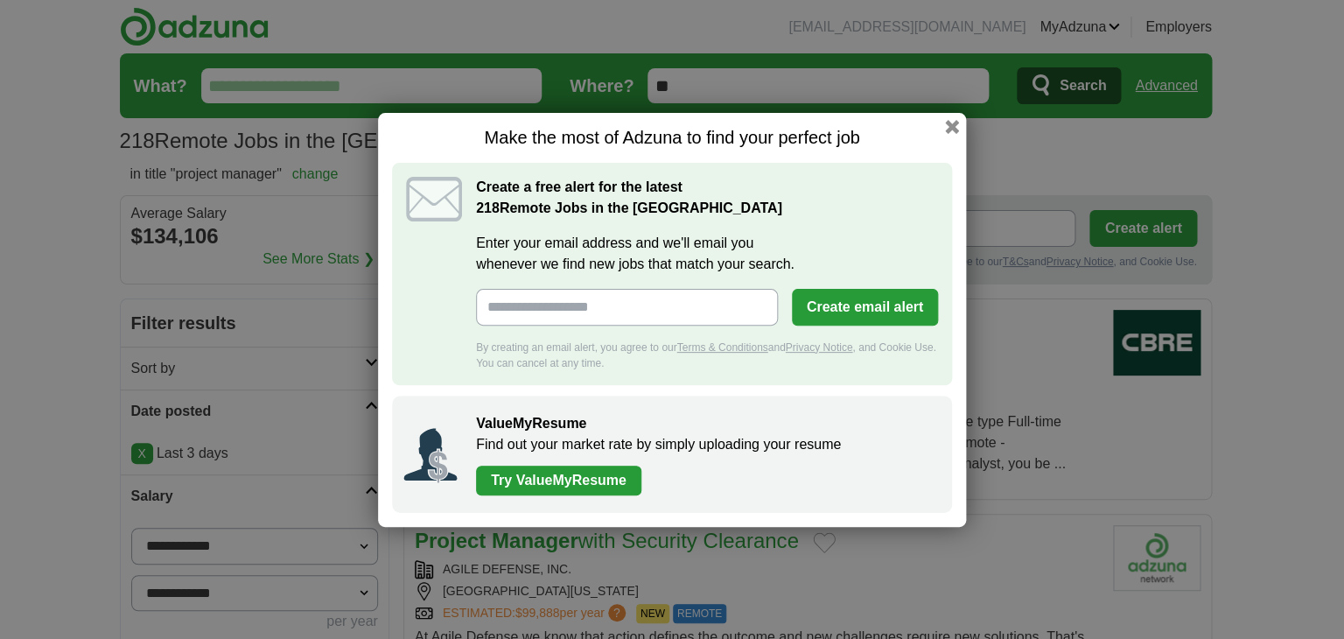
click at [948, 127] on button "button" at bounding box center [952, 127] width 14 height 14
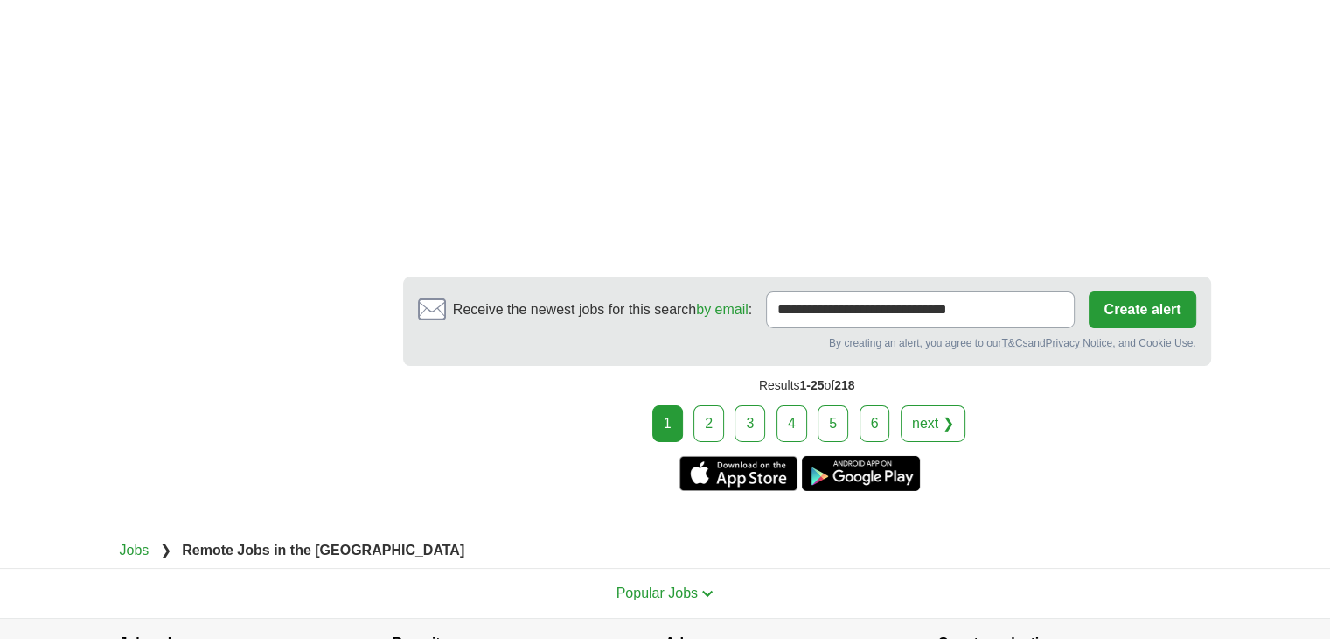
scroll to position [5883, 0]
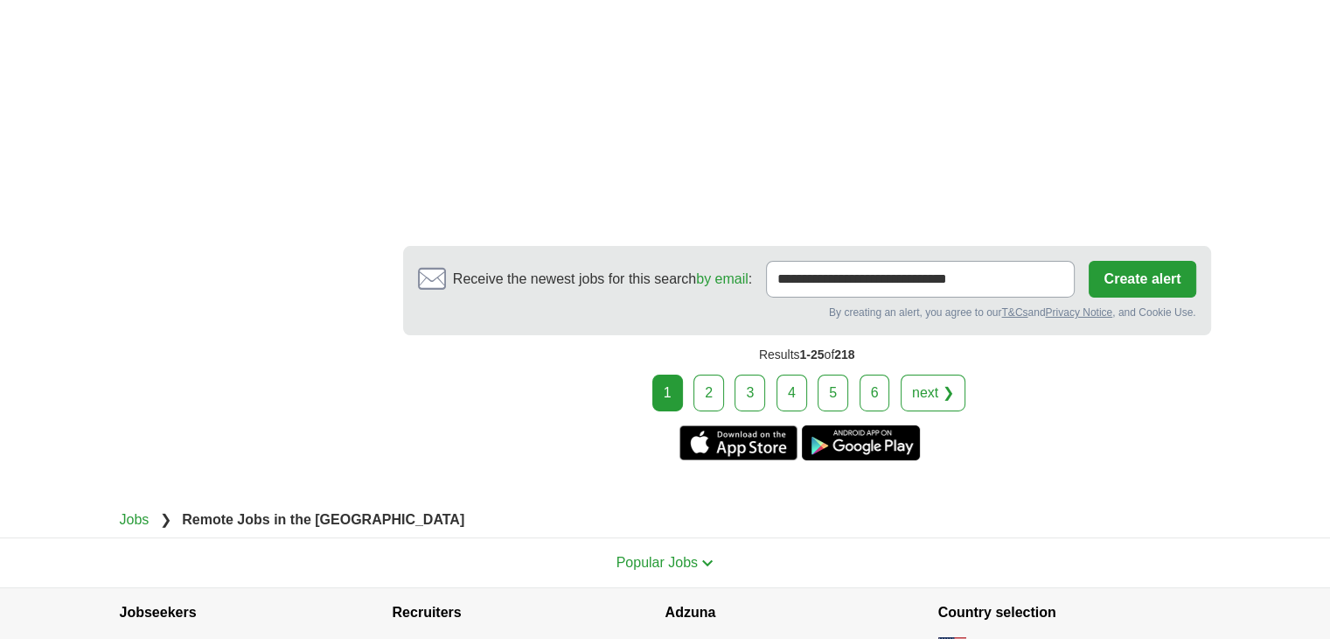
click at [710, 374] on link "2" at bounding box center [709, 392] width 31 height 37
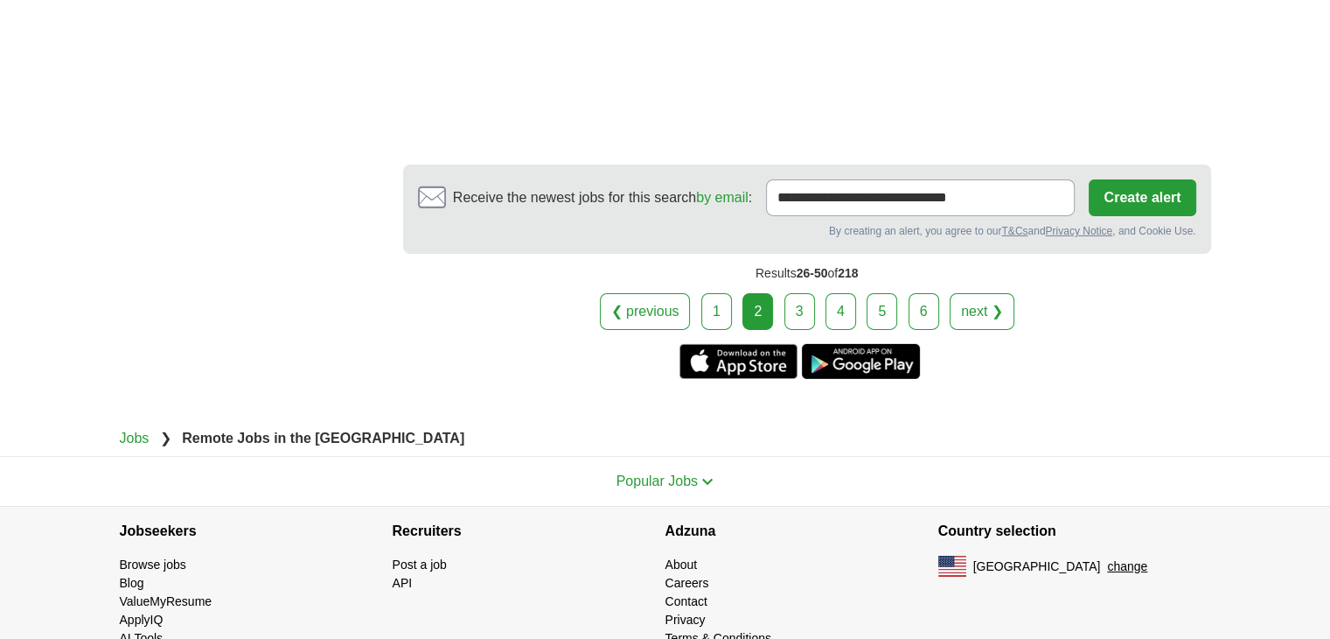
scroll to position [5720, 0]
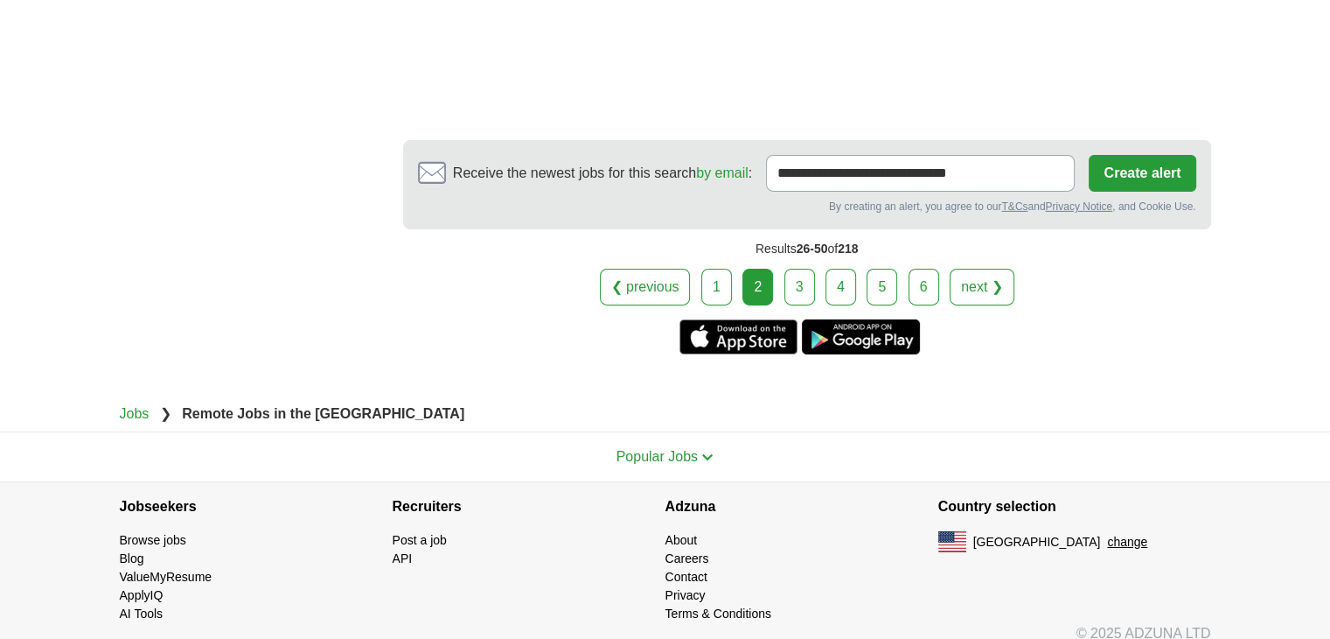
click at [801, 269] on link "3" at bounding box center [800, 287] width 31 height 37
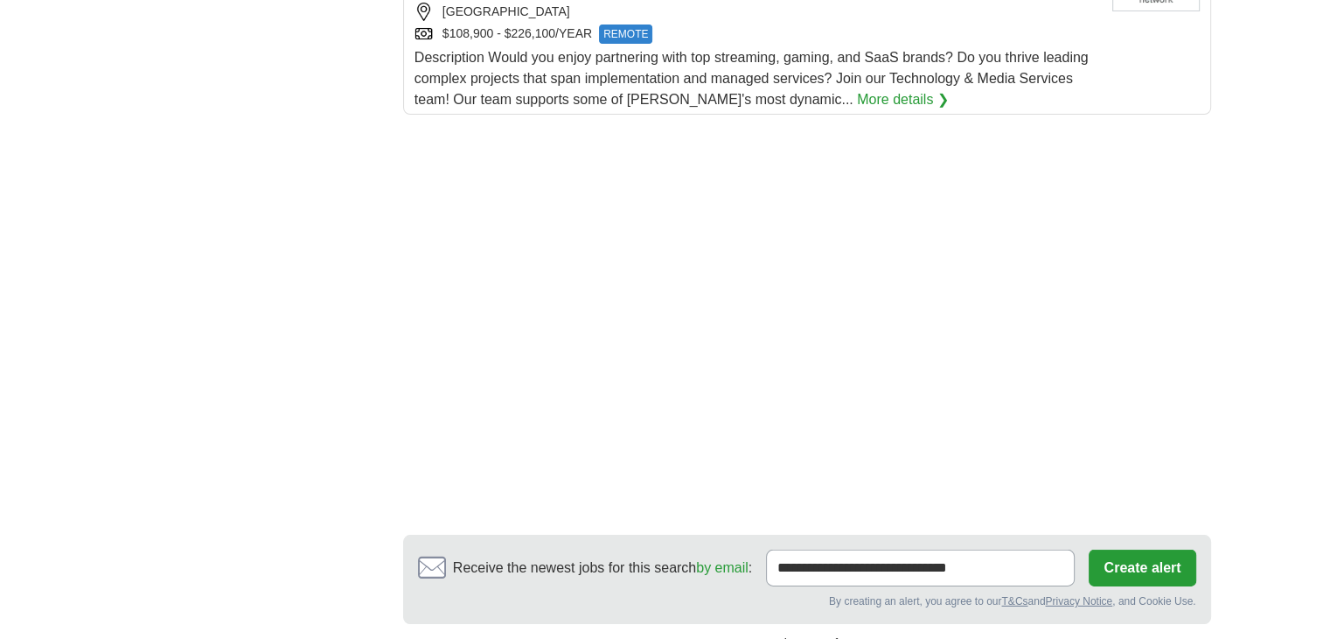
scroll to position [5641, 0]
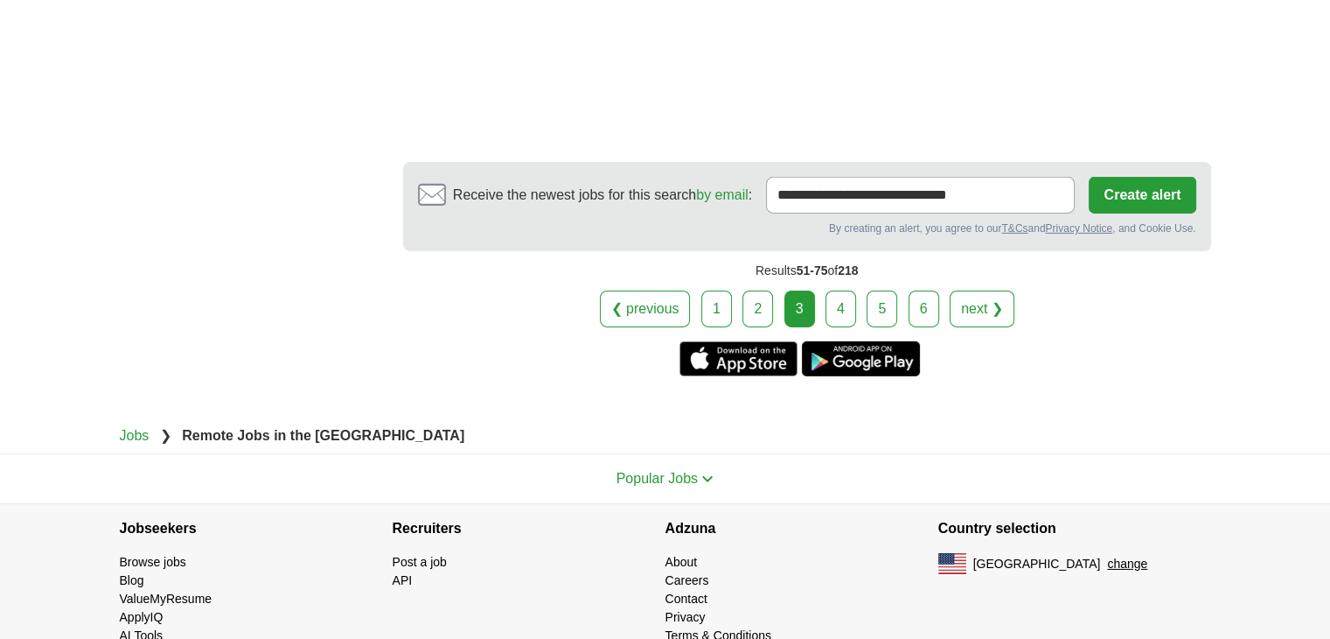
click at [826, 290] on link "4" at bounding box center [841, 308] width 31 height 37
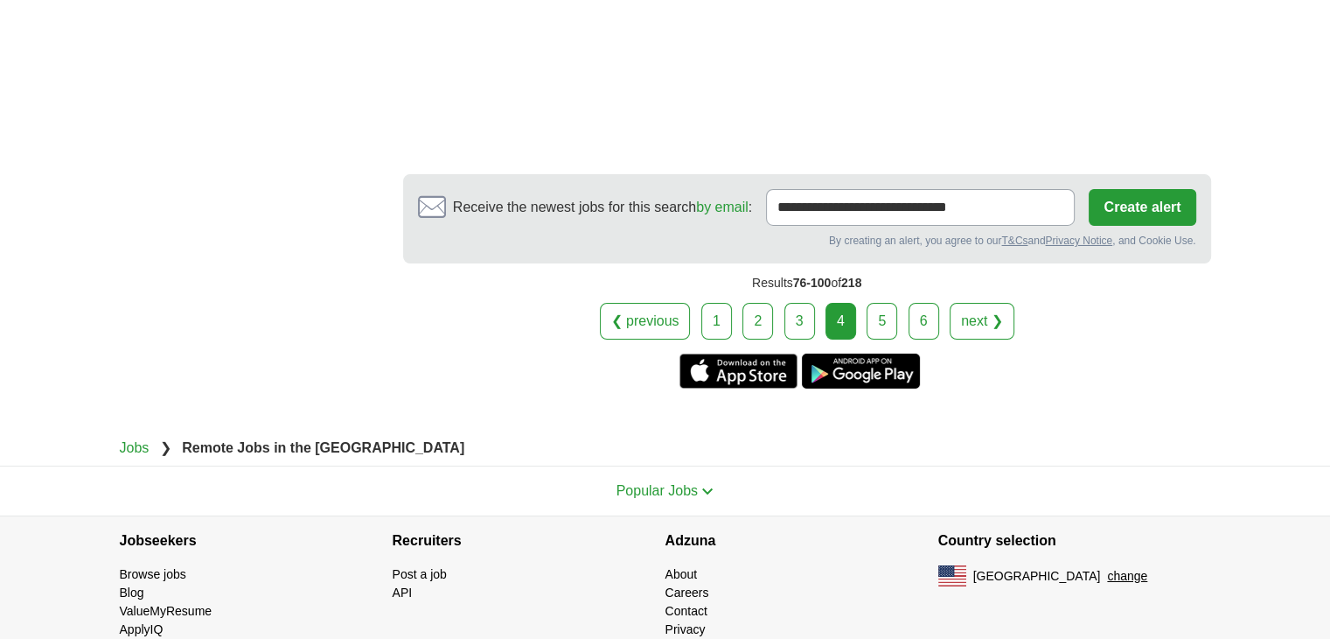
scroll to position [6149, 0]
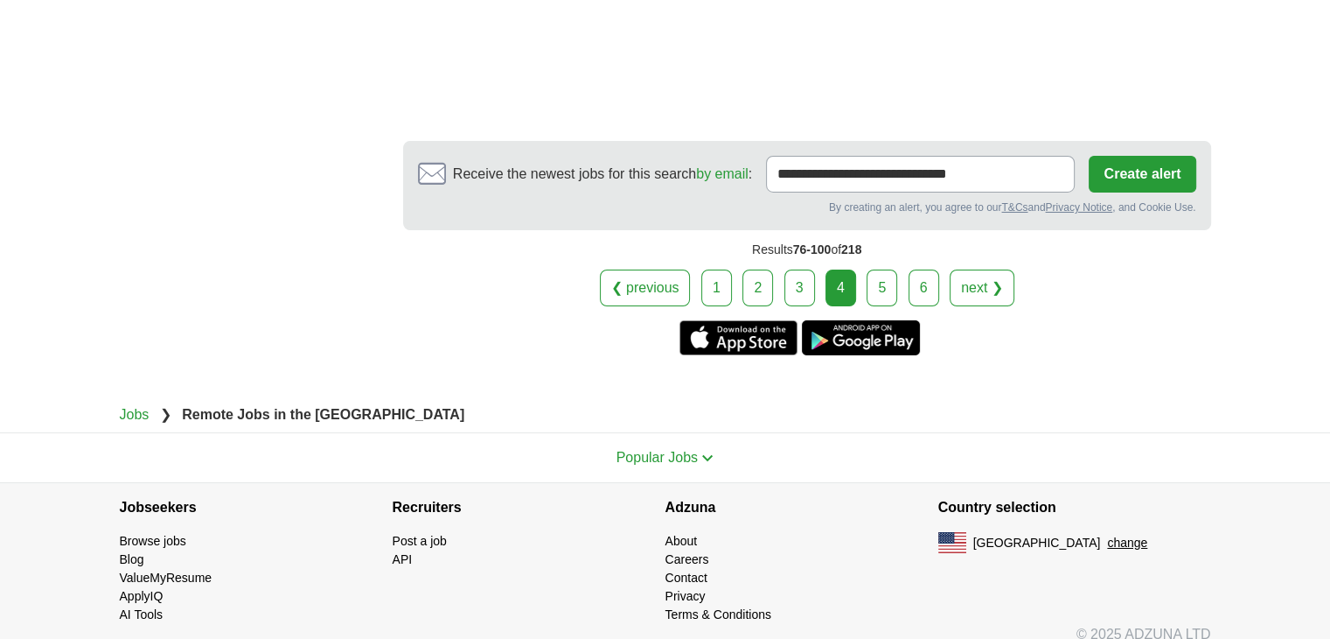
click at [874, 269] on link "5" at bounding box center [882, 287] width 31 height 37
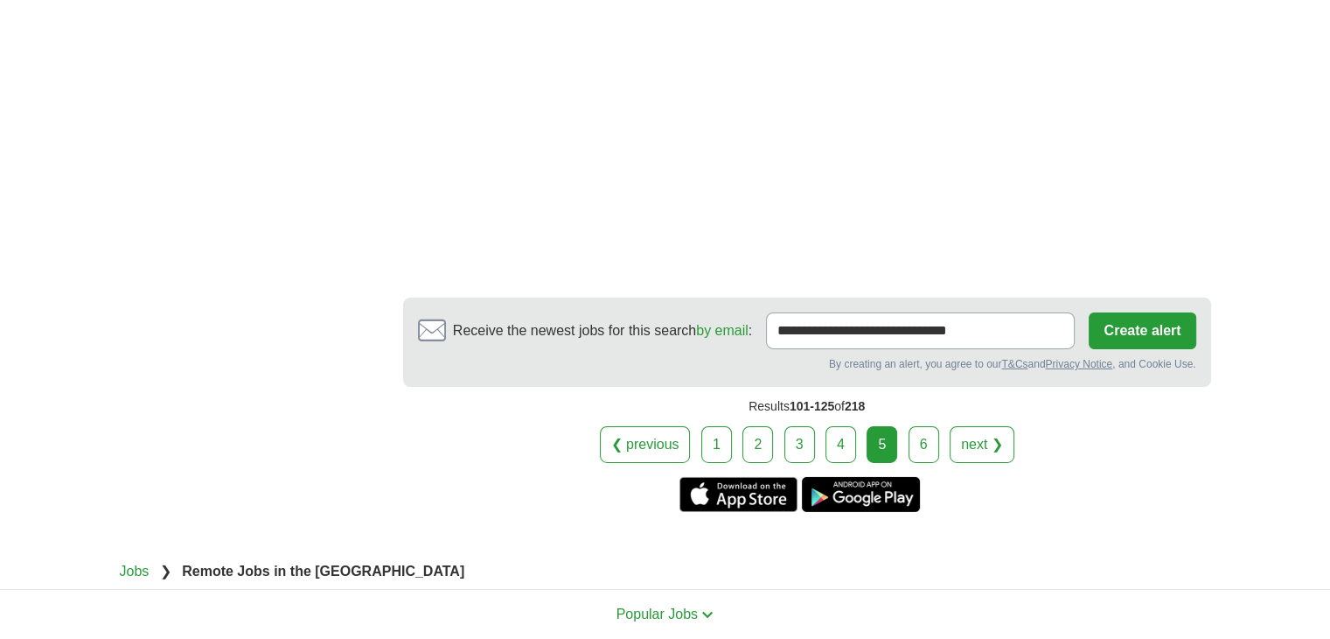
scroll to position [5732, 0]
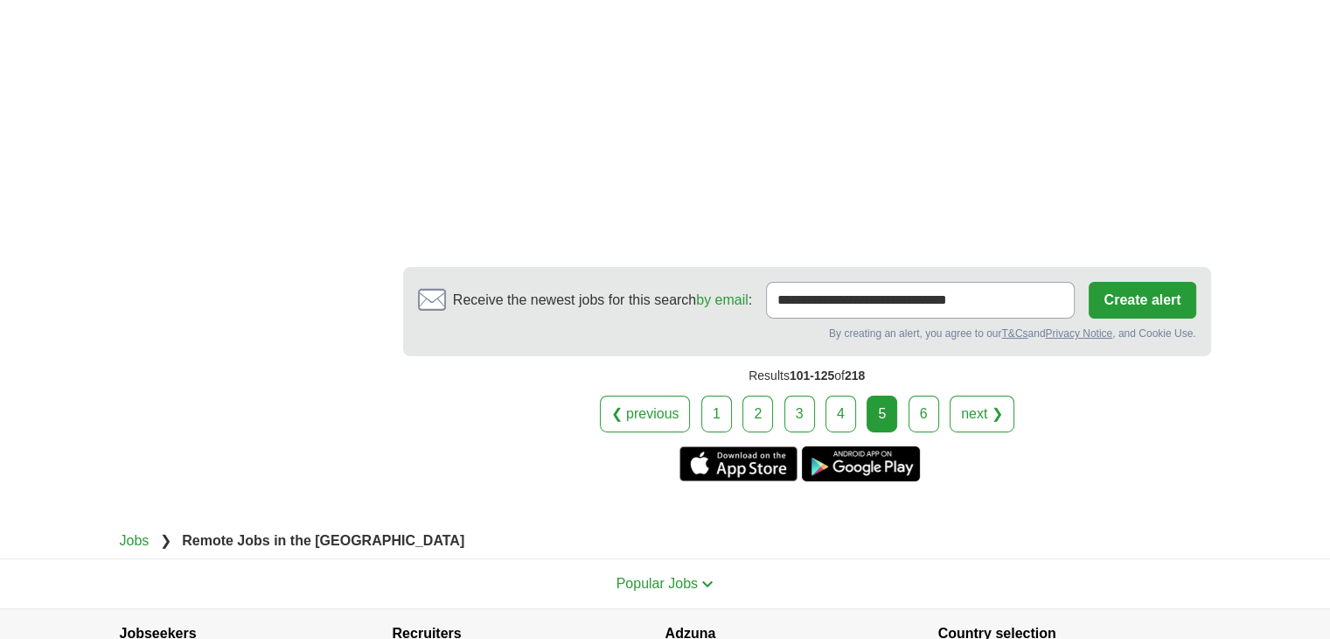
click at [918, 395] on link "6" at bounding box center [924, 413] width 31 height 37
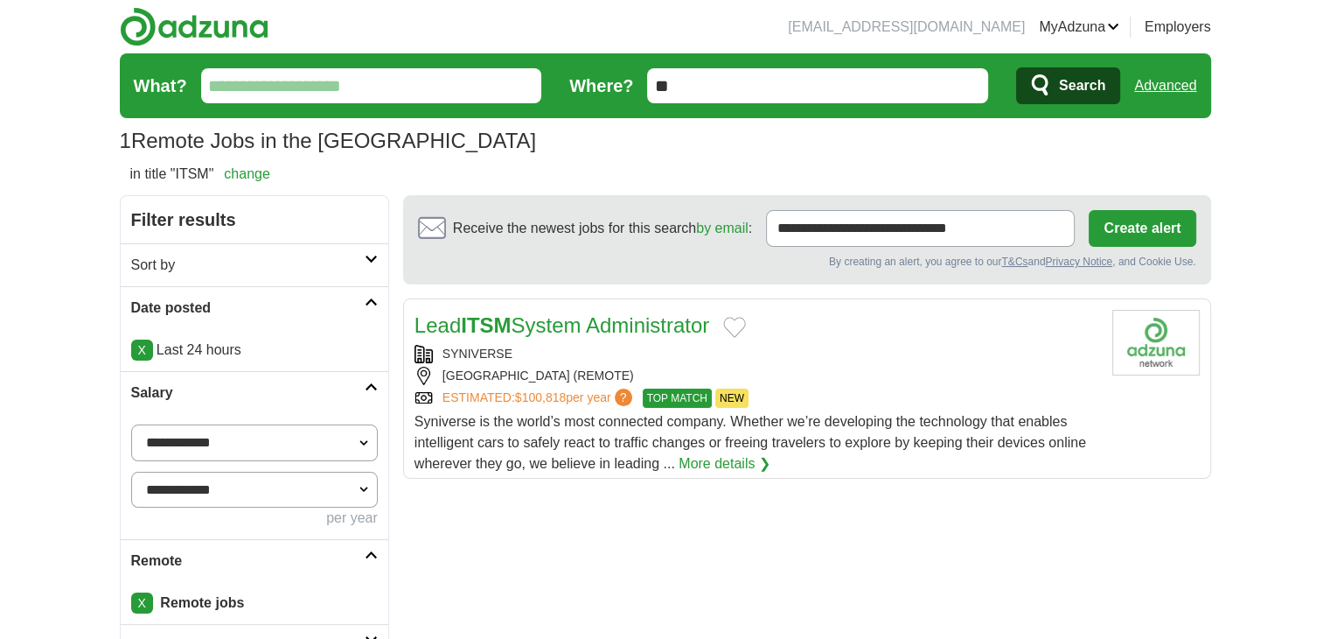
click at [1177, 78] on link "Advanced" at bounding box center [1165, 85] width 62 height 35
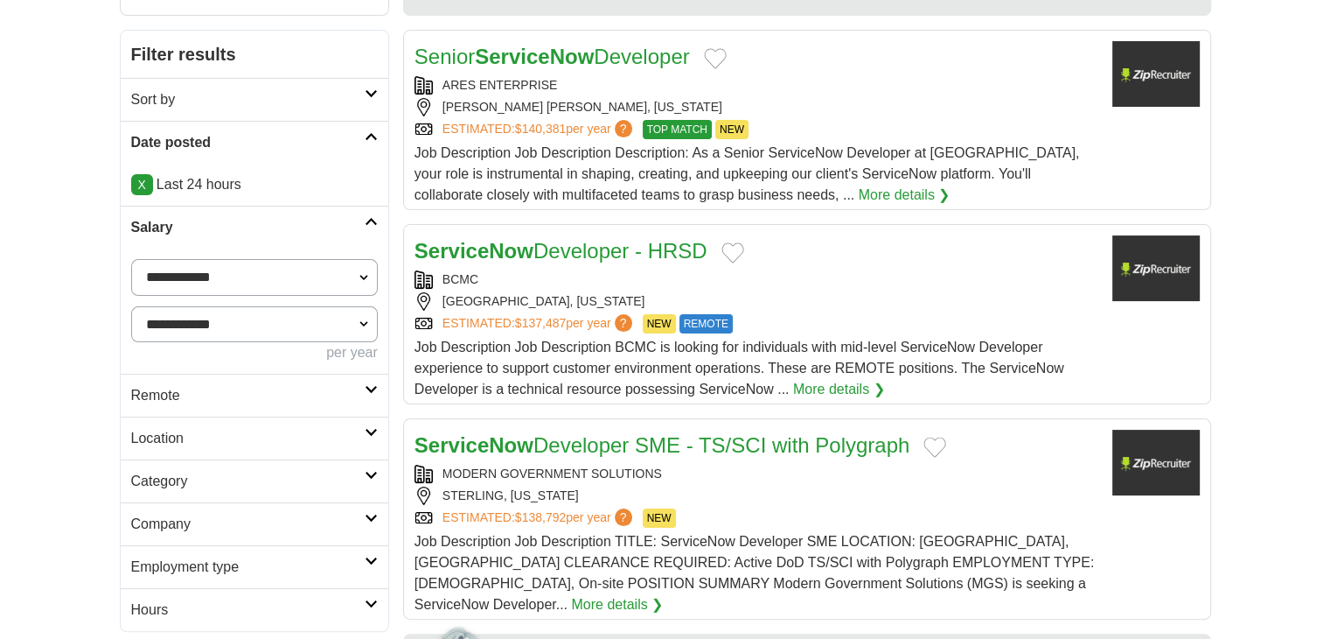
scroll to position [291, 0]
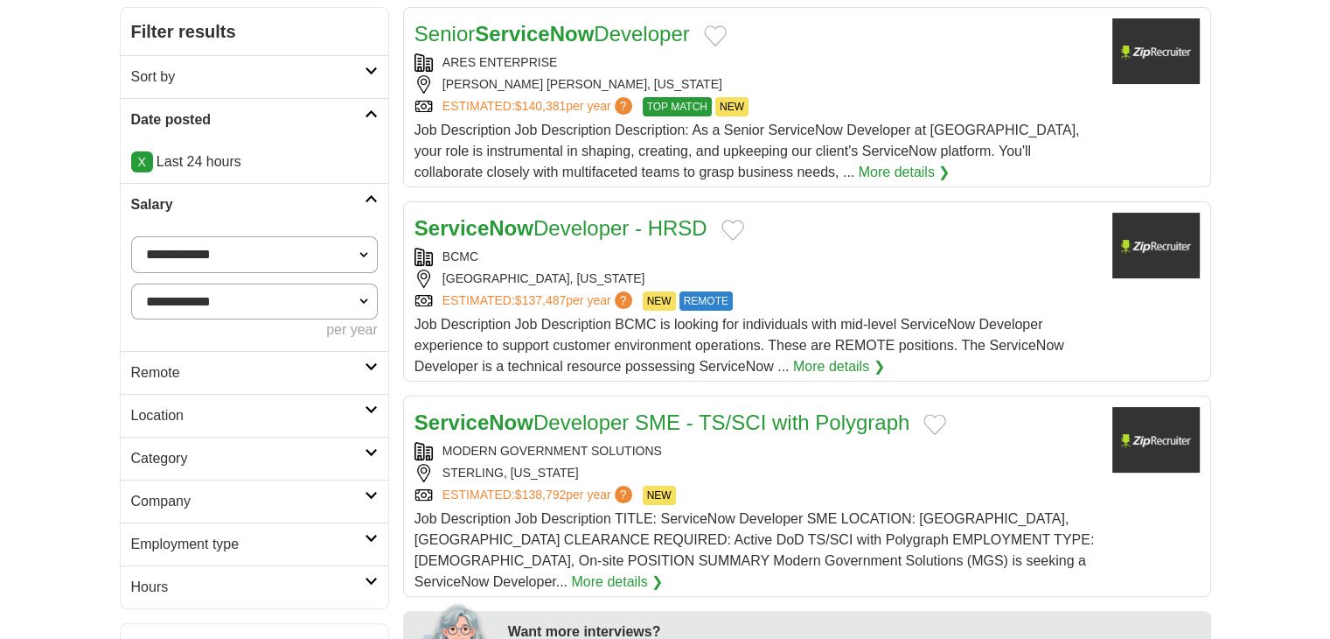
drag, startPoint x: 155, startPoint y: 374, endPoint x: 151, endPoint y: 391, distance: 17.0
click at [155, 374] on h2 "Remote" at bounding box center [248, 372] width 234 height 21
click at [159, 413] on link "Remote jobs" at bounding box center [170, 413] width 79 height 15
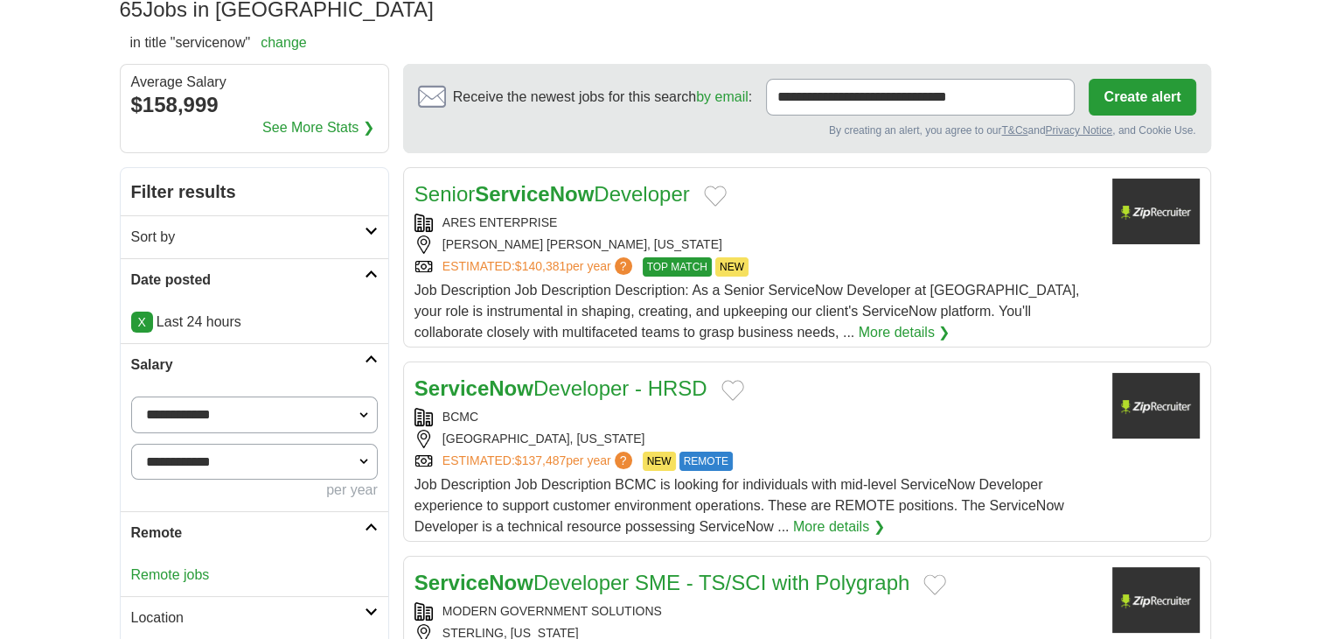
scroll to position [0, 0]
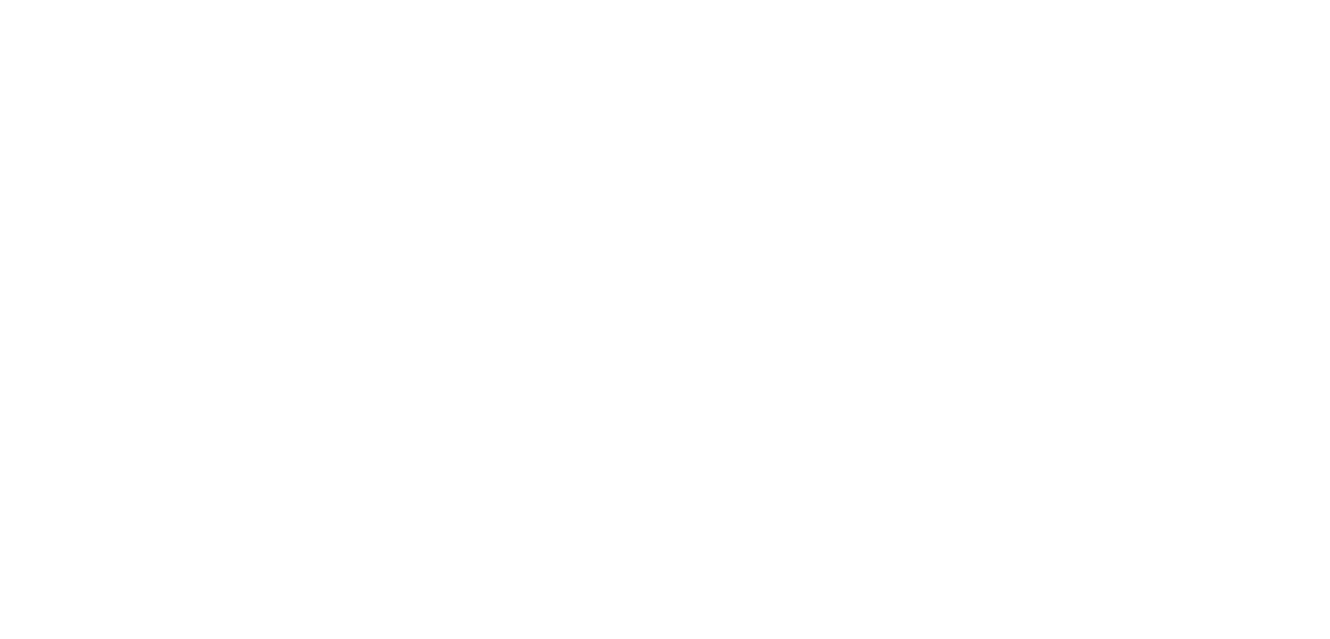
scroll to position [2954, 0]
